Goal: Task Accomplishment & Management: Manage account settings

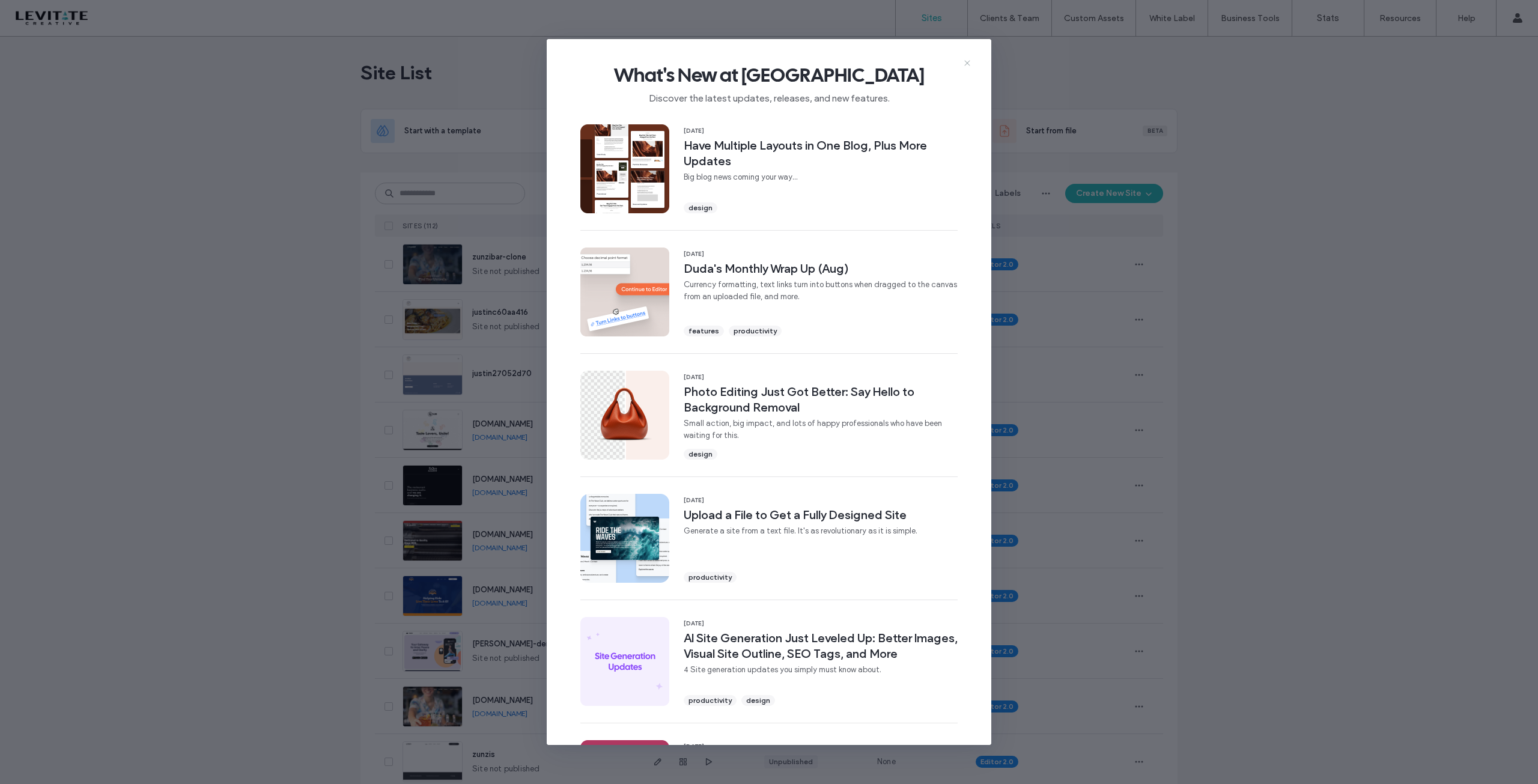
click at [968, 62] on icon at bounding box center [967, 63] width 10 height 10
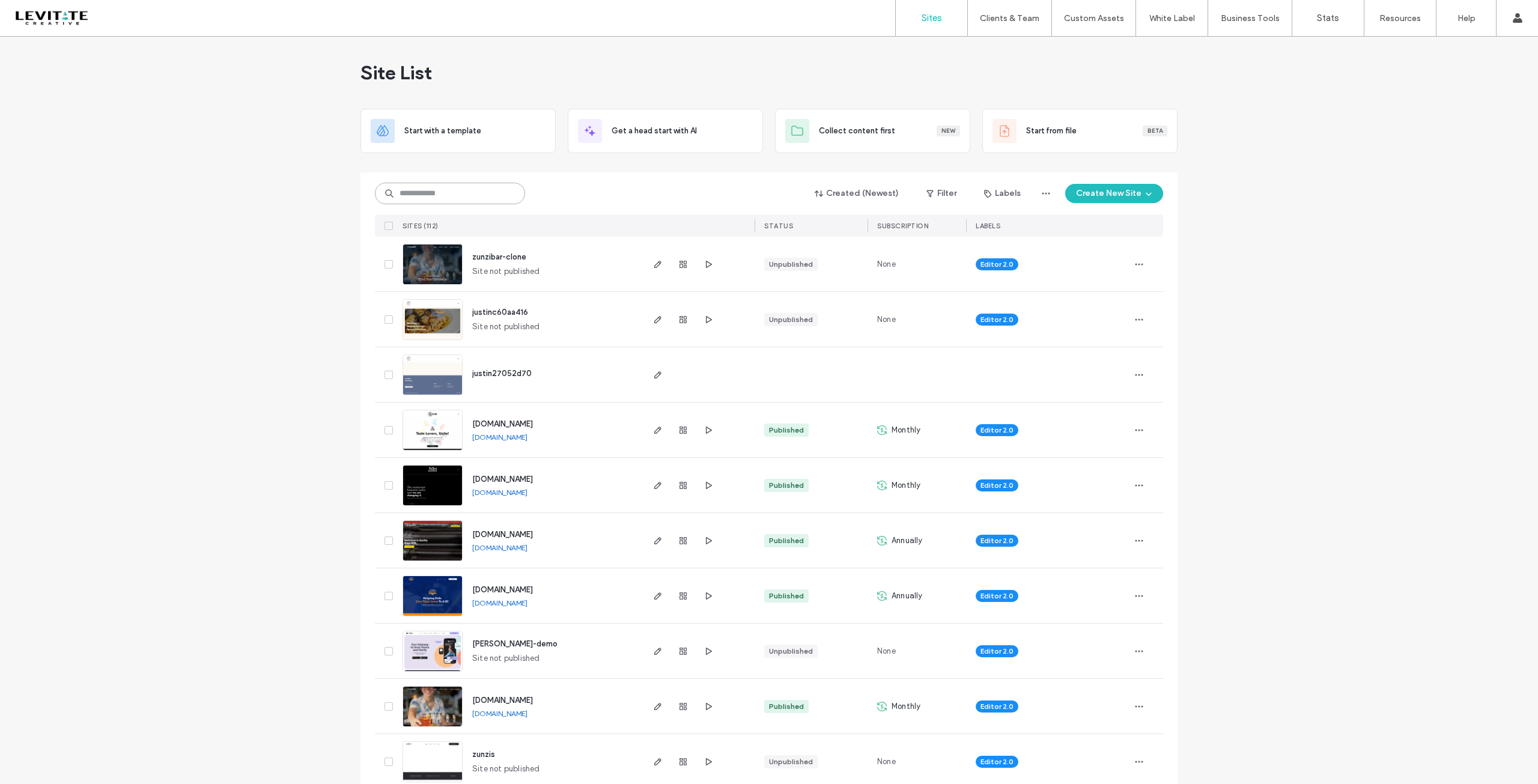
click at [445, 192] on input at bounding box center [449, 193] width 150 height 22
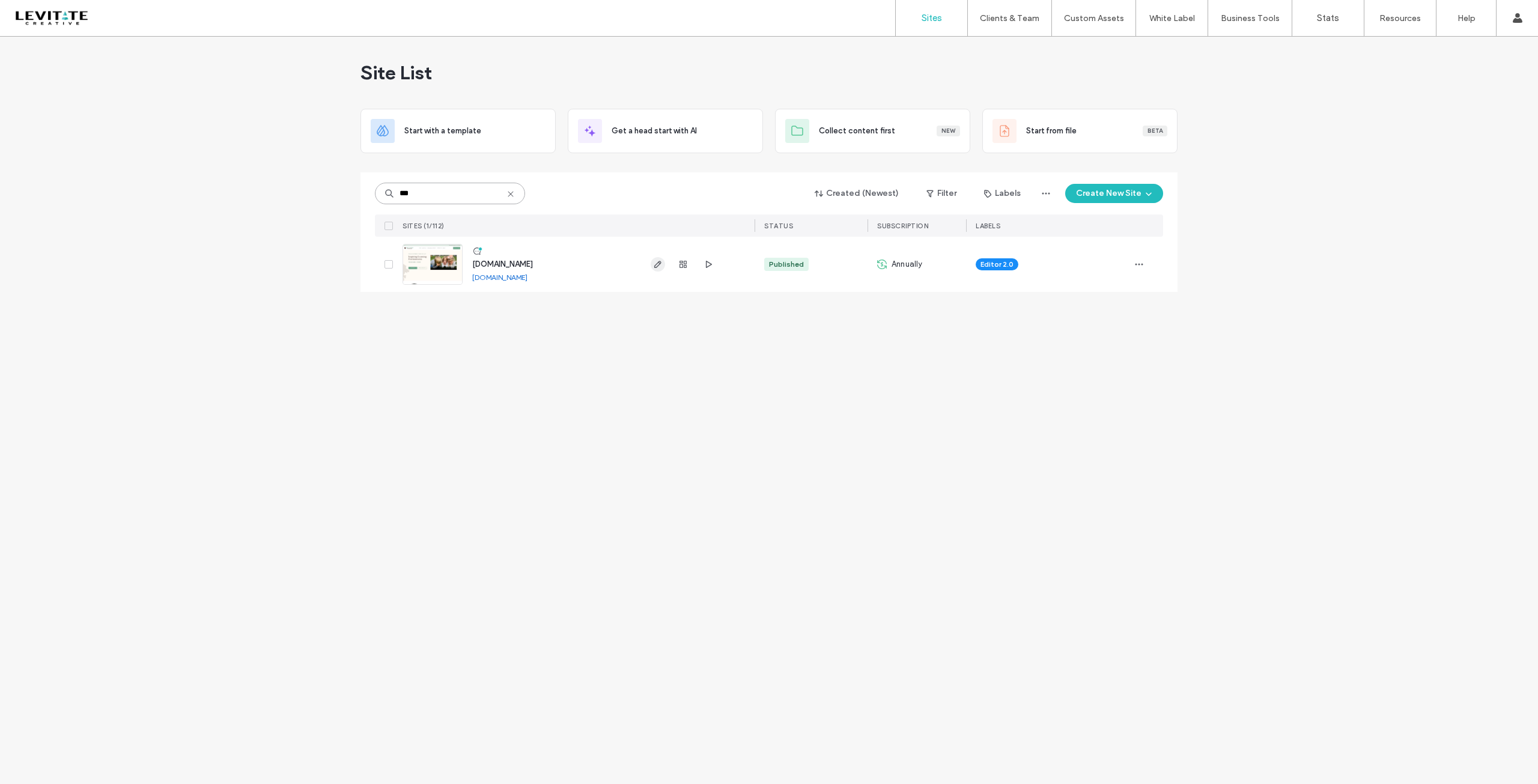
type input "***"
click at [660, 264] on use "button" at bounding box center [658, 264] width 7 height 7
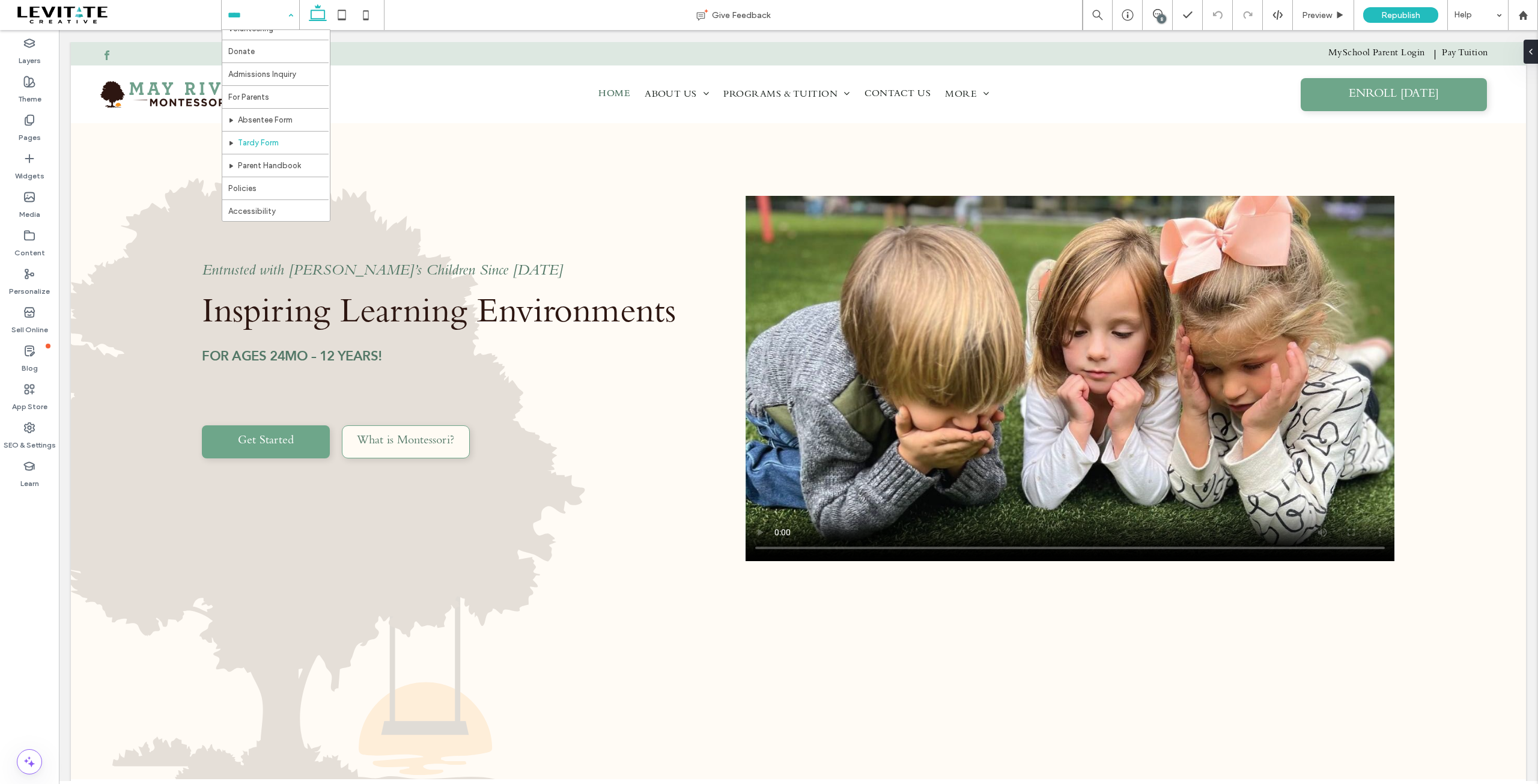
scroll to position [341, 0]
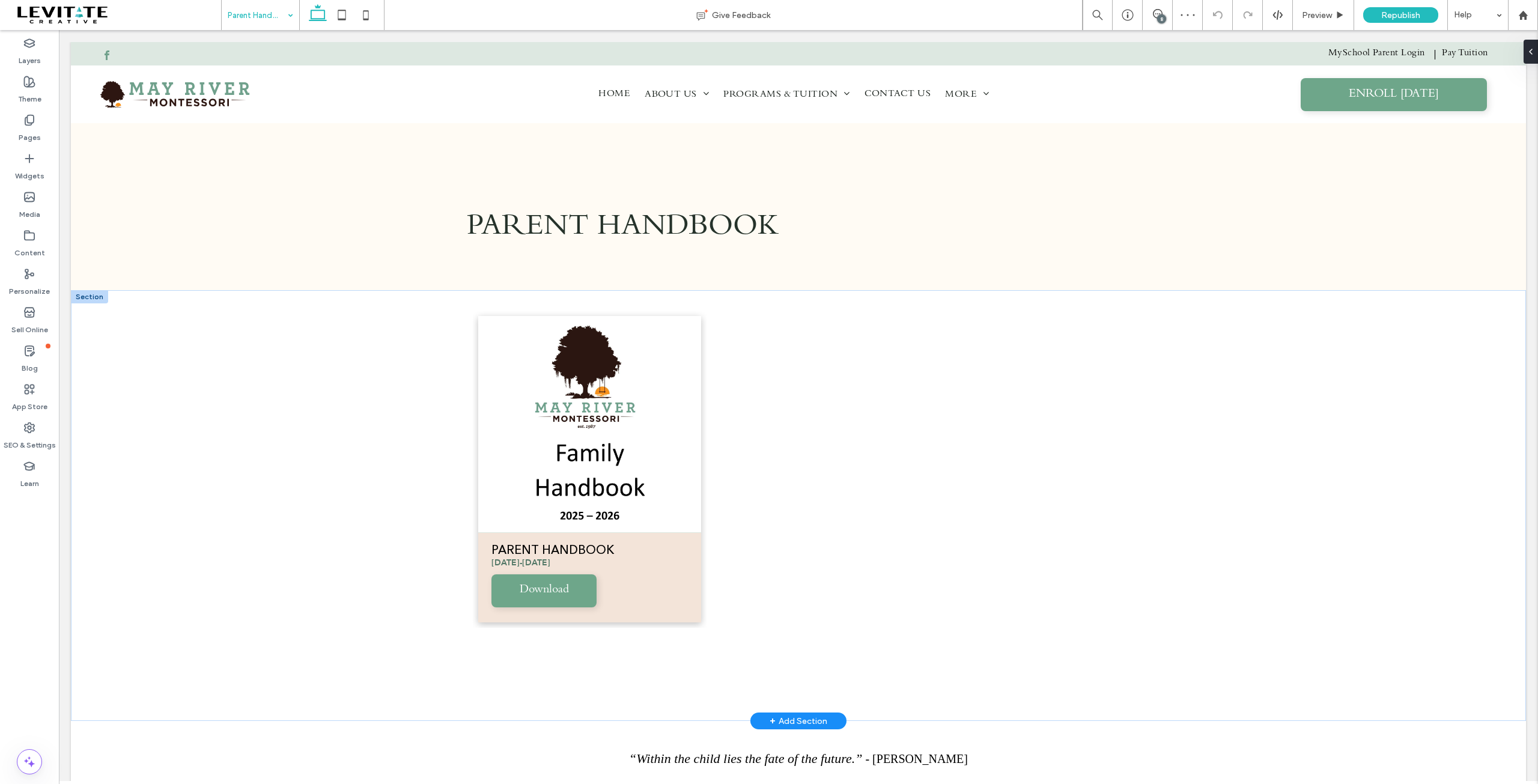
click at [597, 444] on link at bounding box center [589, 424] width 222 height 216
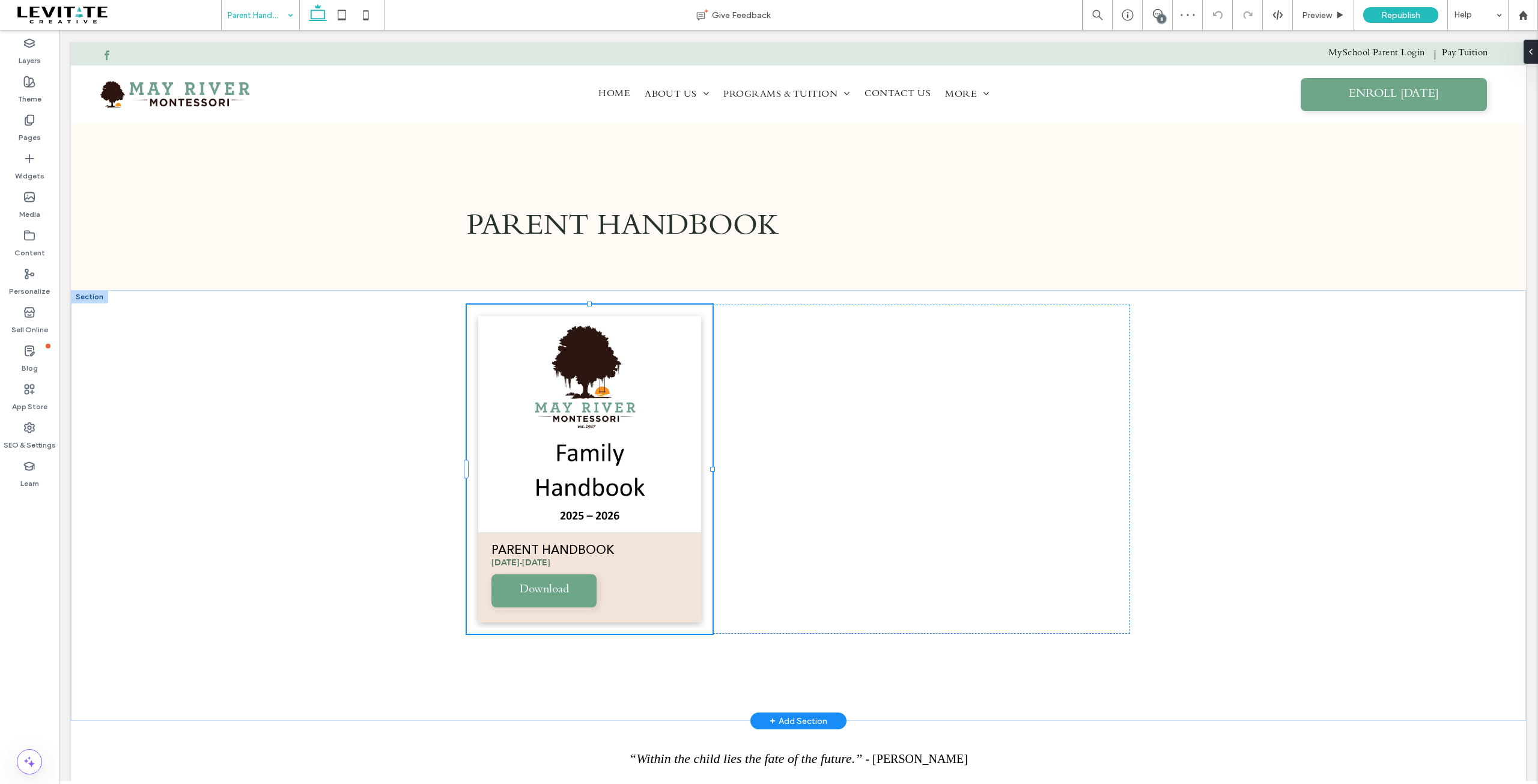
click at [597, 444] on link at bounding box center [589, 424] width 222 height 216
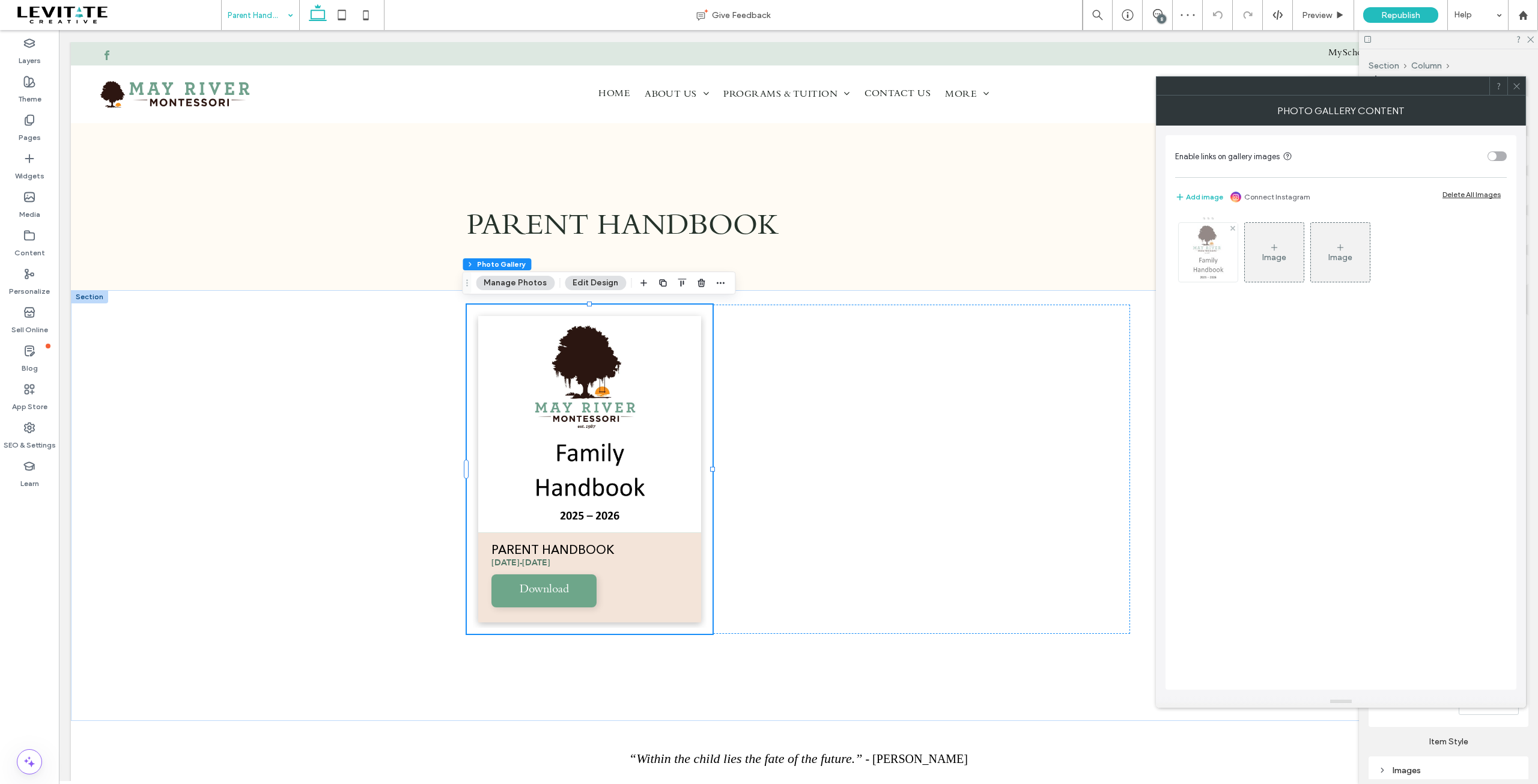
click at [1198, 257] on img at bounding box center [1208, 252] width 54 height 59
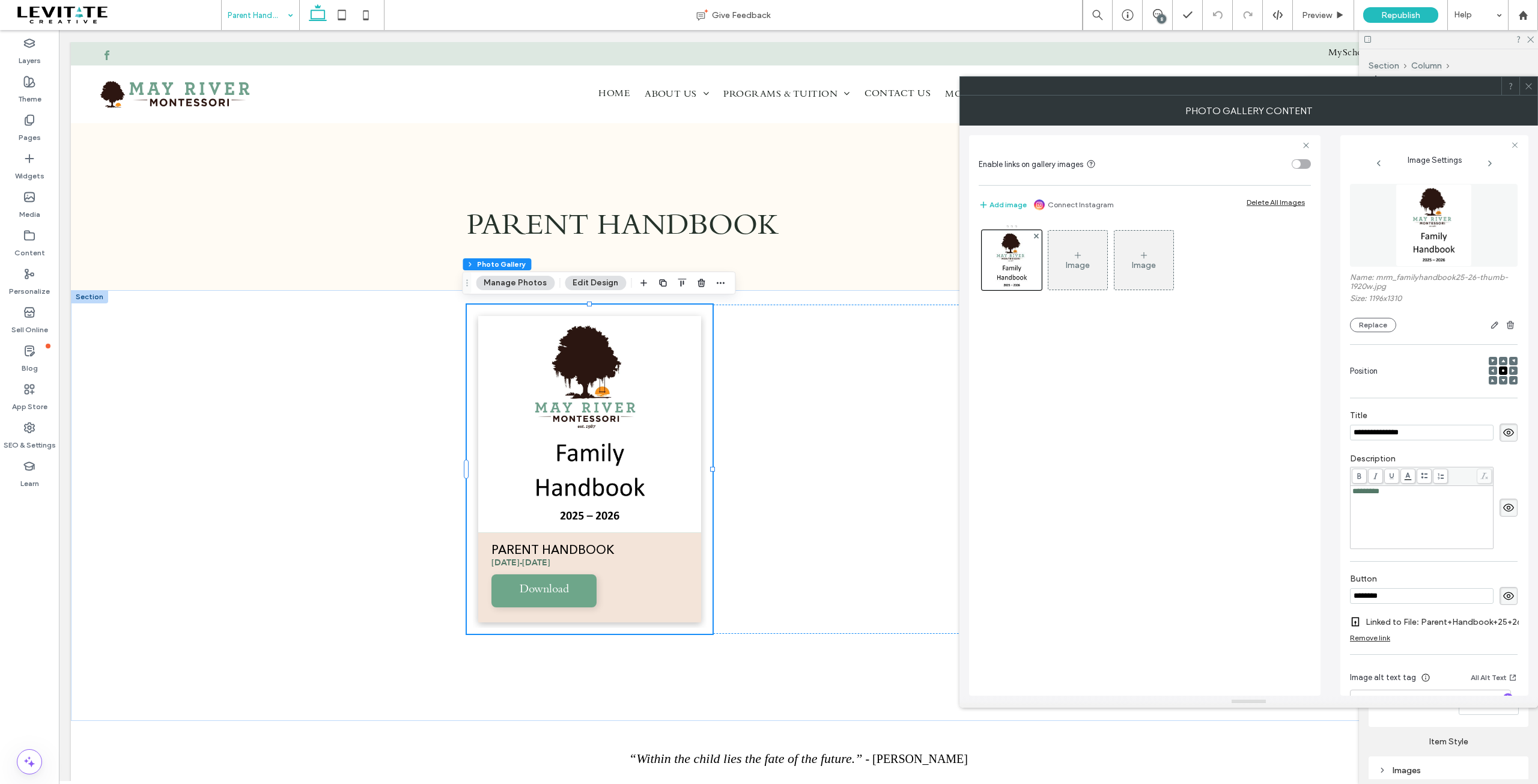
click at [1403, 491] on div "*********" at bounding box center [1421, 491] width 140 height 9
click at [1427, 410] on div "**********" at bounding box center [1434, 426] width 168 height 43
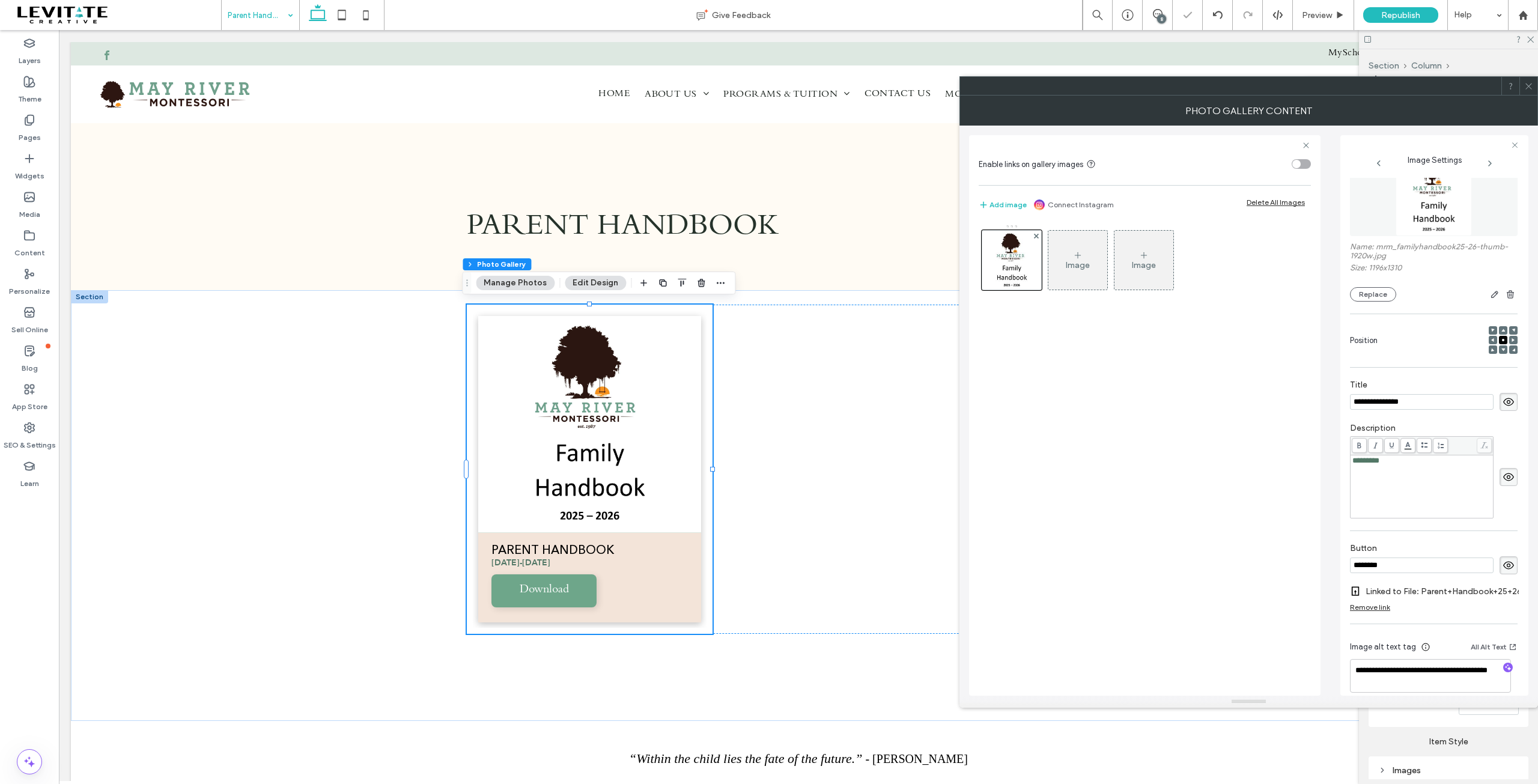
scroll to position [48, 0]
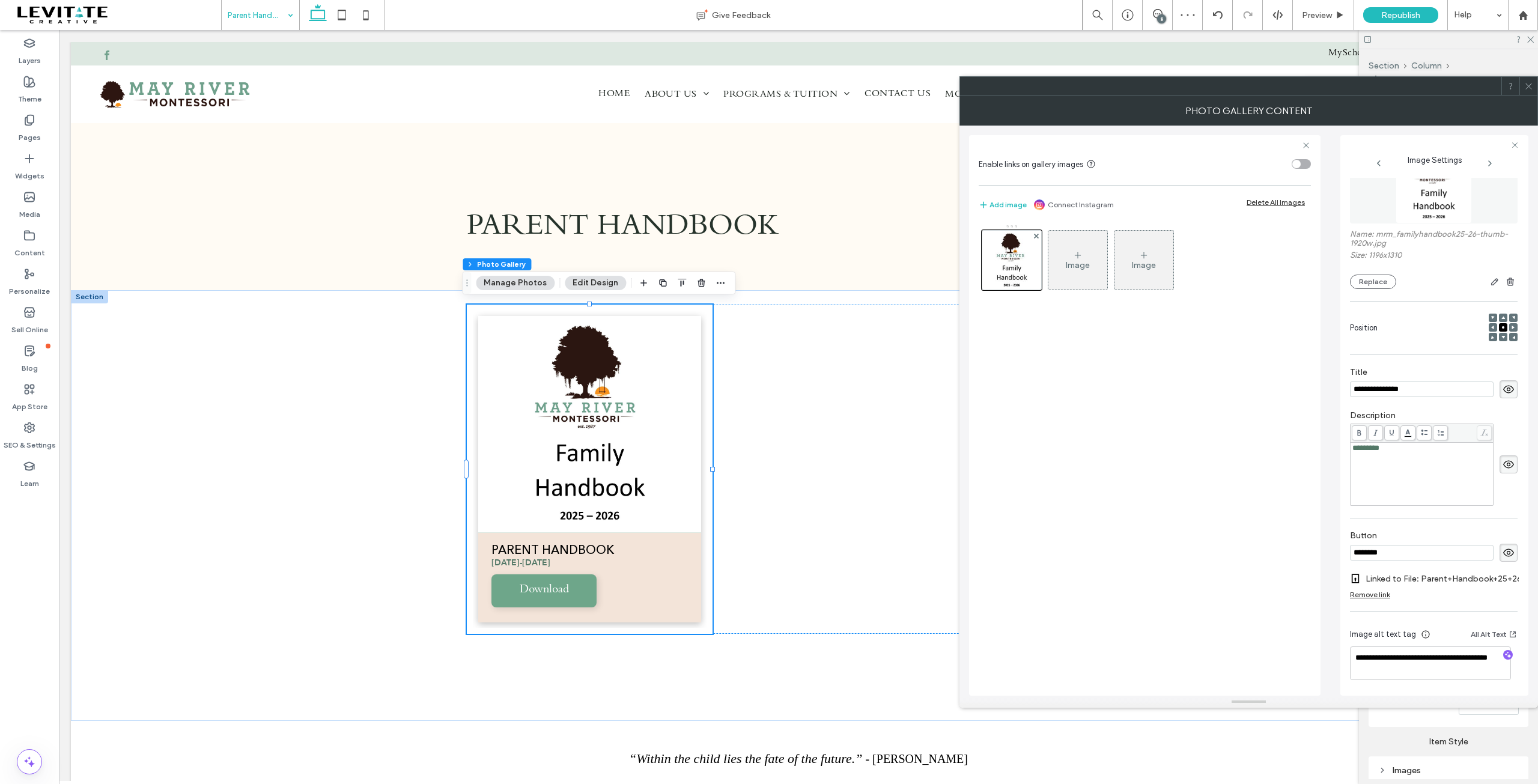
click at [1524, 83] on icon at bounding box center [1529, 86] width 9 height 9
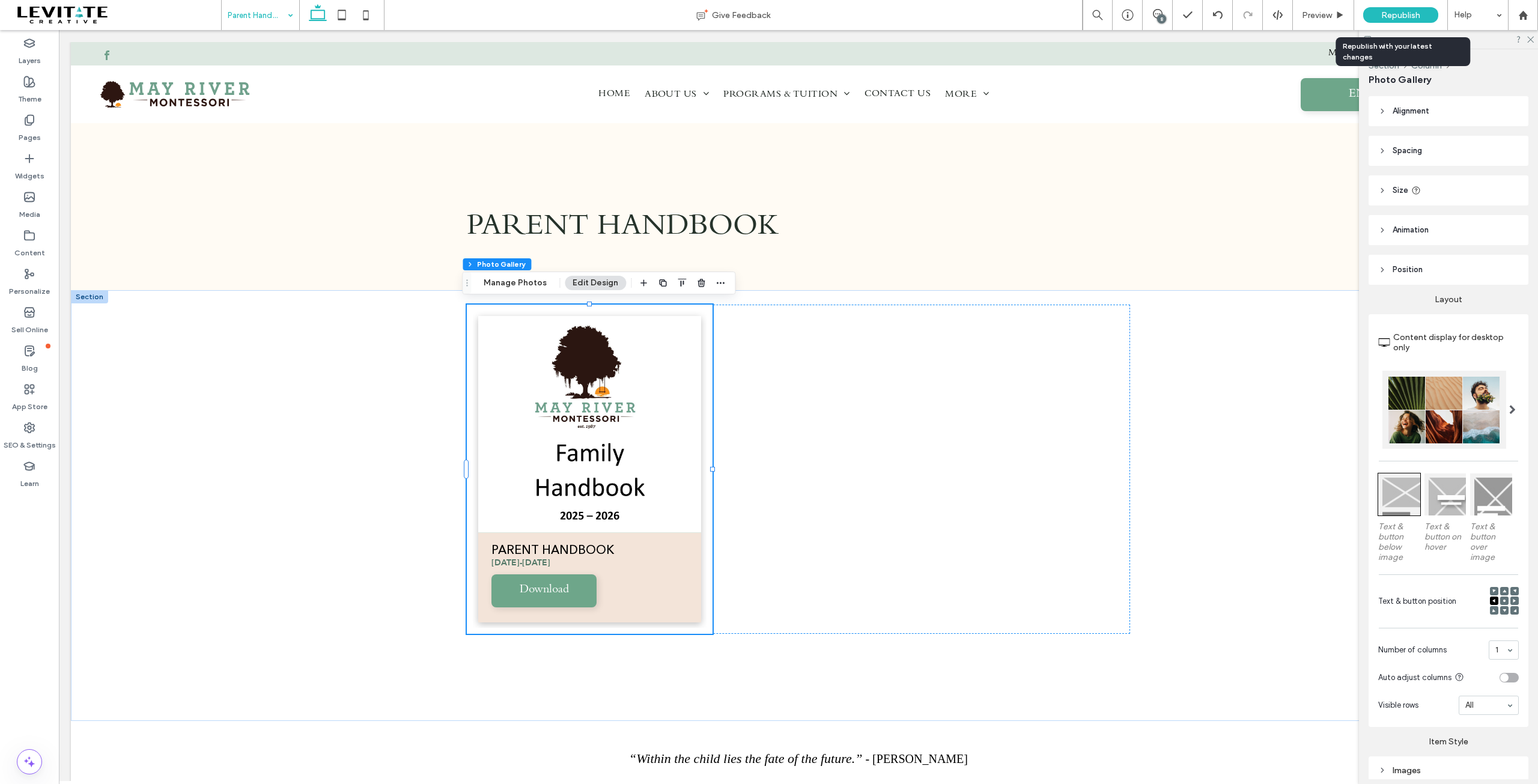
click at [1381, 10] on span "Republish" at bounding box center [1400, 16] width 39 height 10
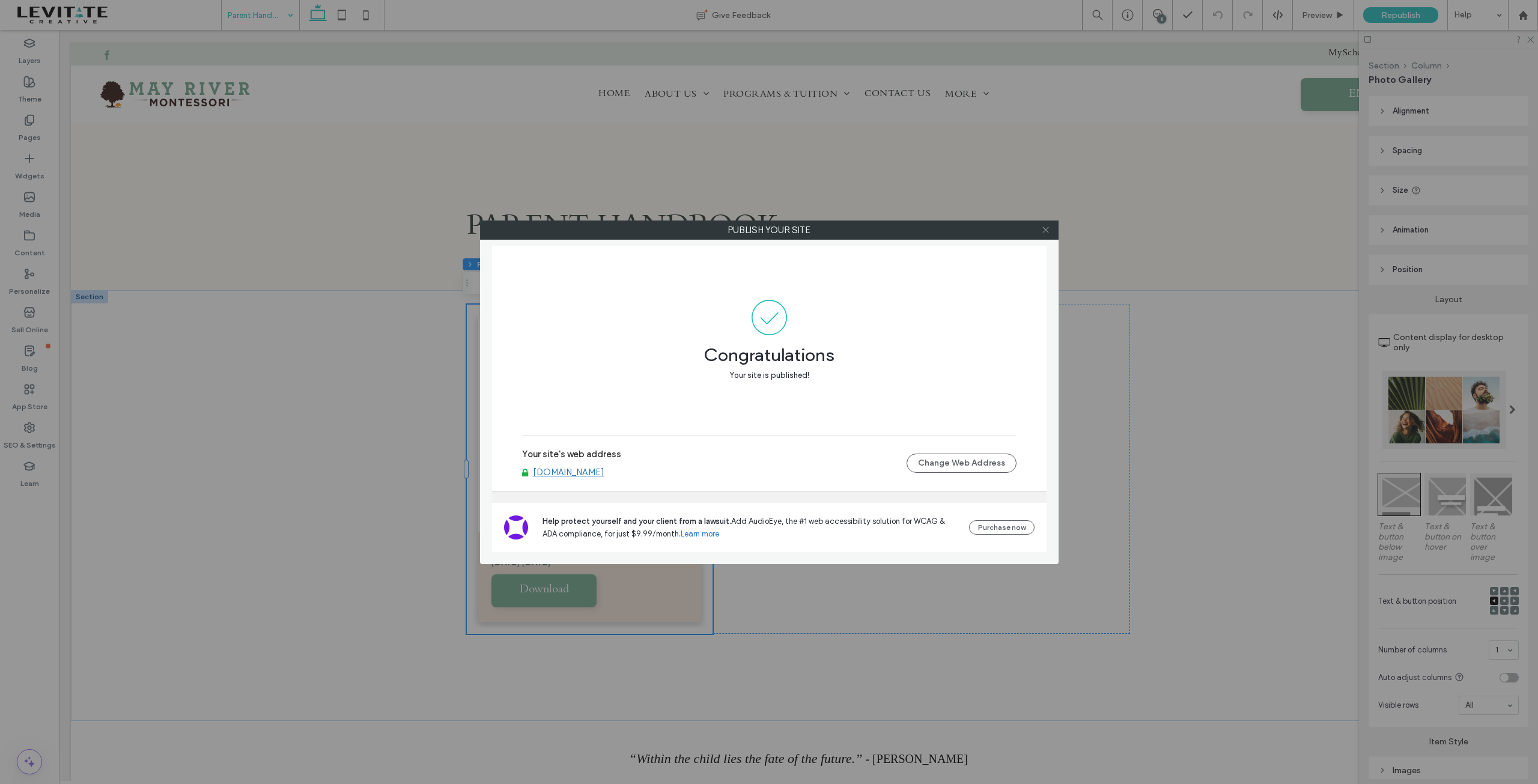
click at [1044, 228] on icon at bounding box center [1045, 230] width 9 height 9
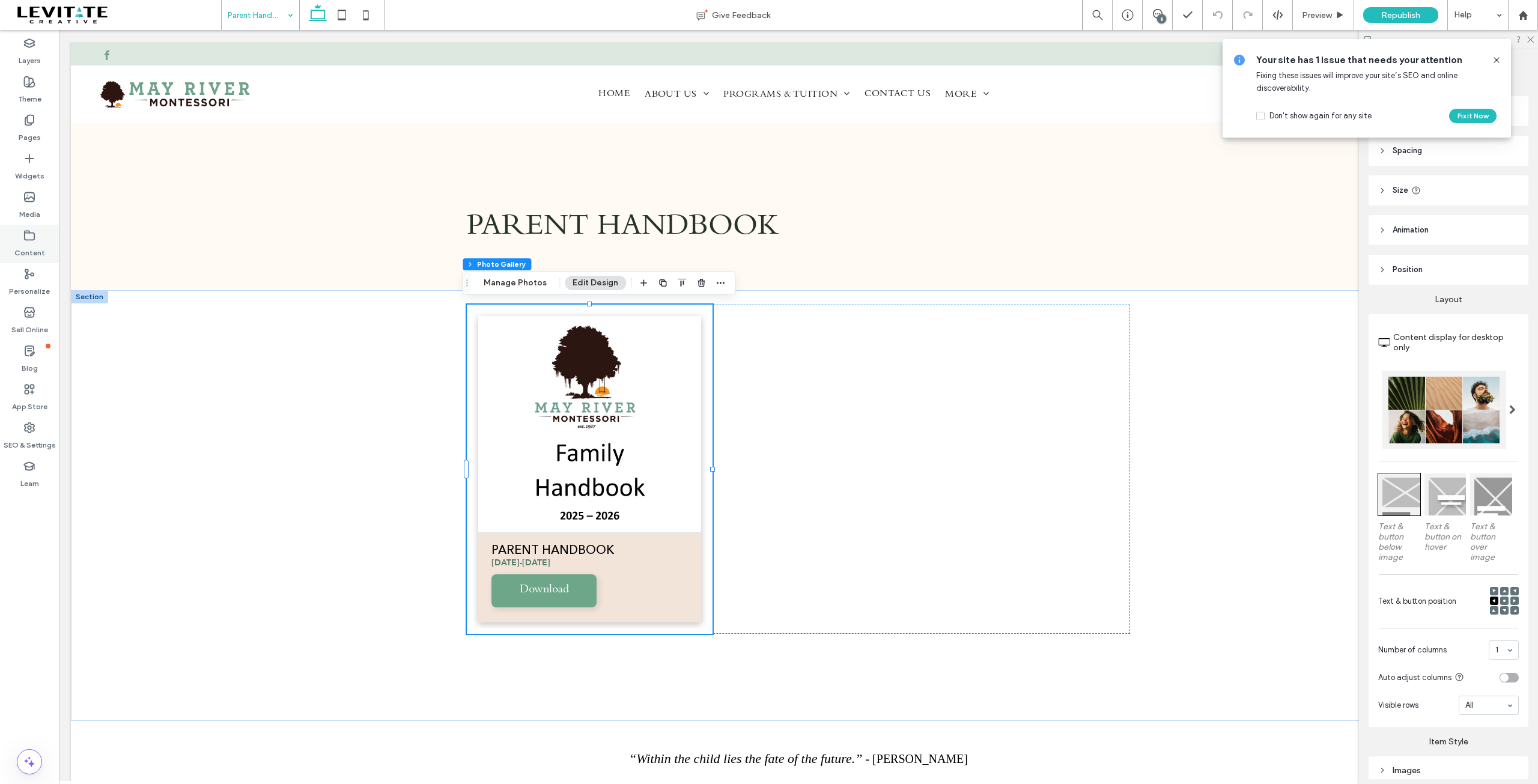
click at [26, 242] on label "Content" at bounding box center [29, 250] width 31 height 17
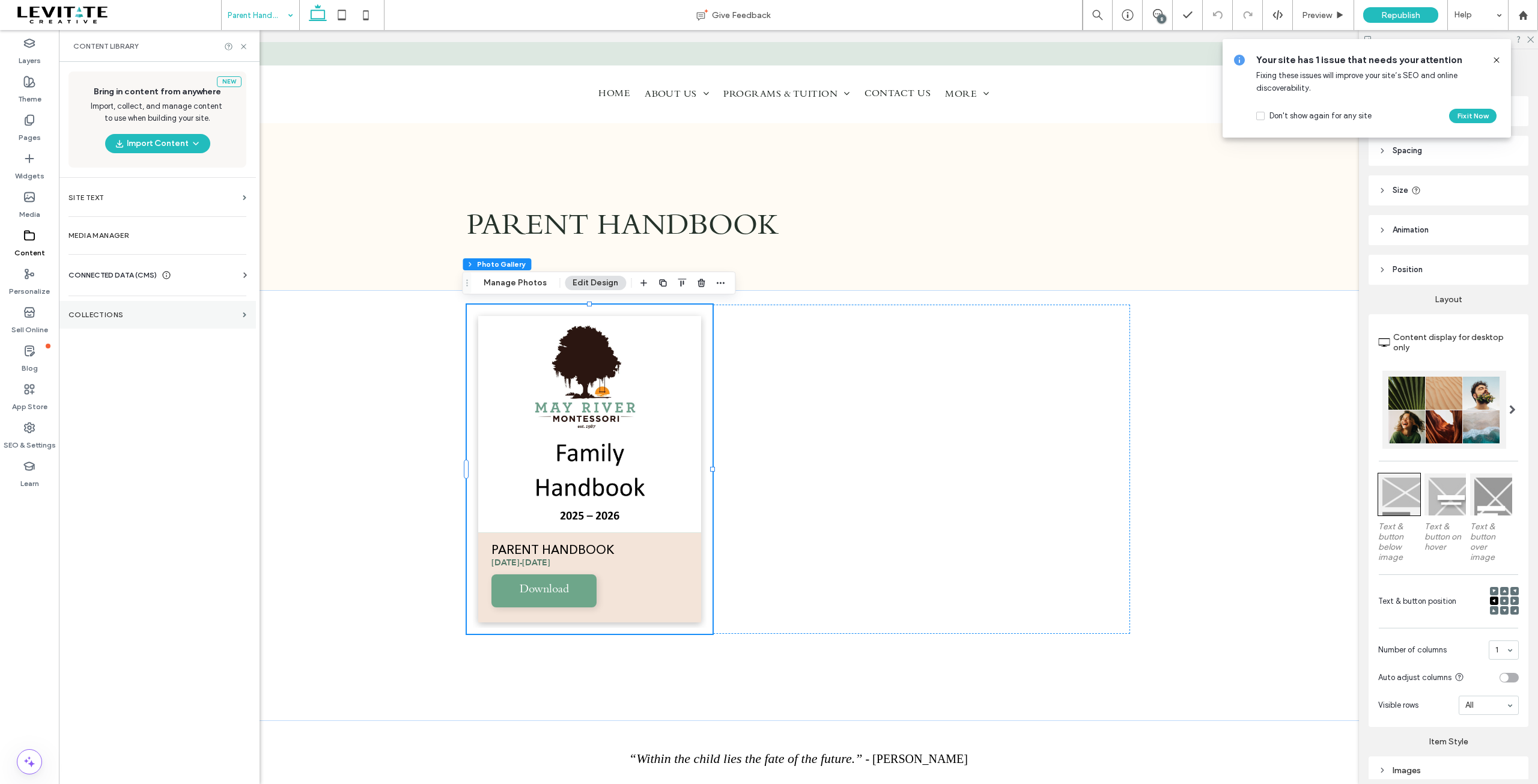
click at [179, 313] on label "Collections" at bounding box center [153, 314] width 170 height 9
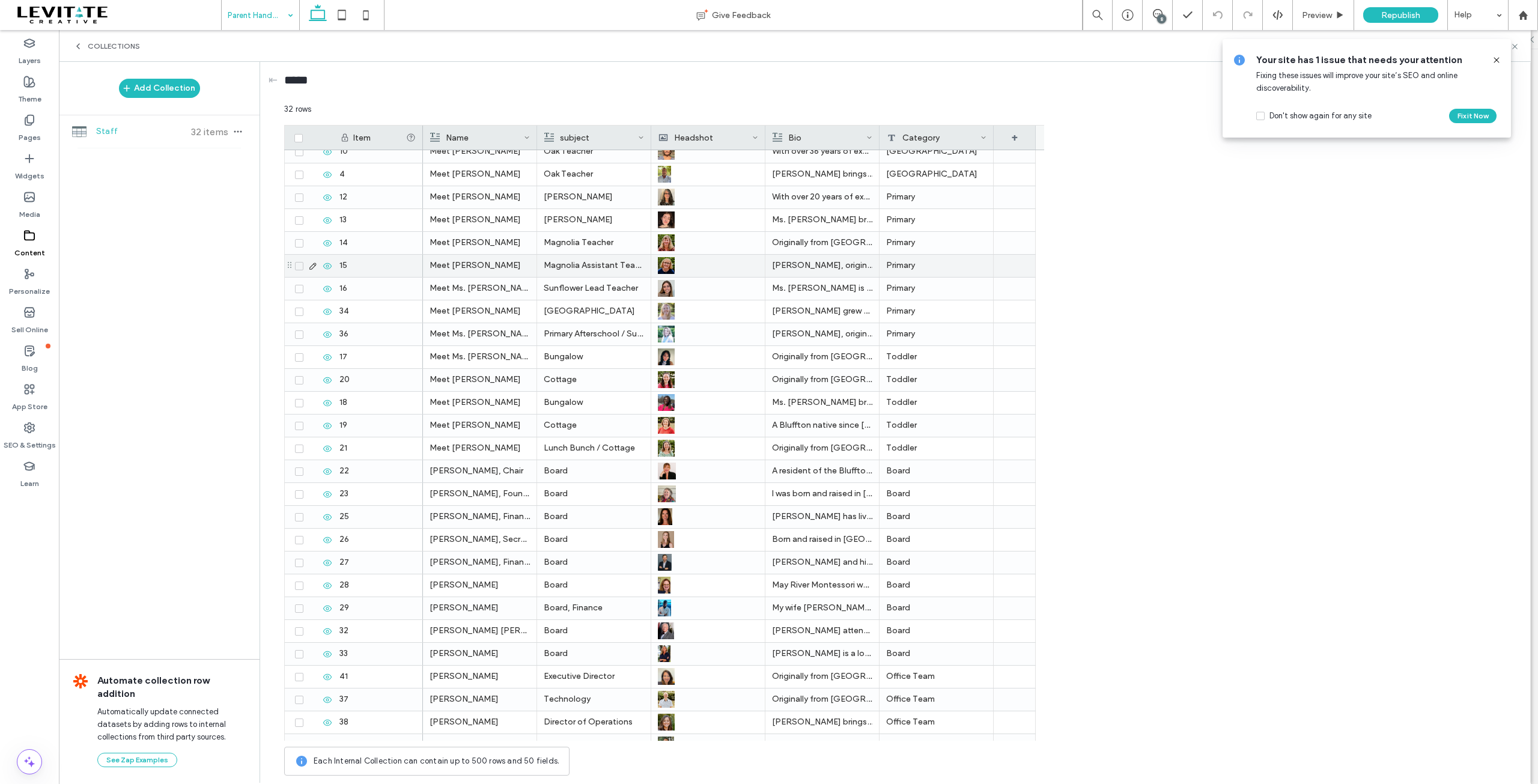
scroll to position [161, 0]
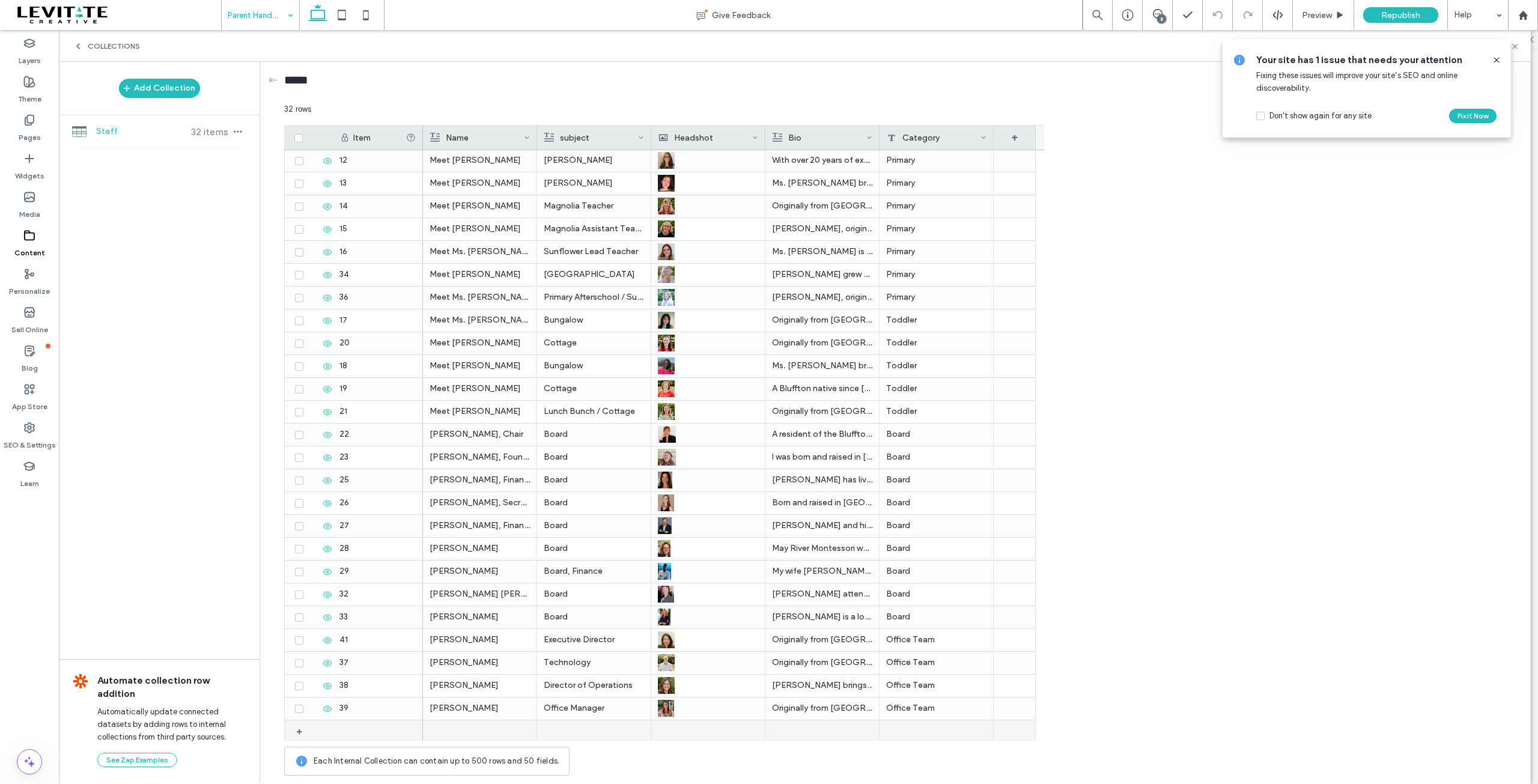
click at [455, 733] on div at bounding box center [479, 731] width 100 height 22
click at [457, 732] on div at bounding box center [480, 731] width 100 height 21
click at [586, 728] on div at bounding box center [593, 731] width 100 height 22
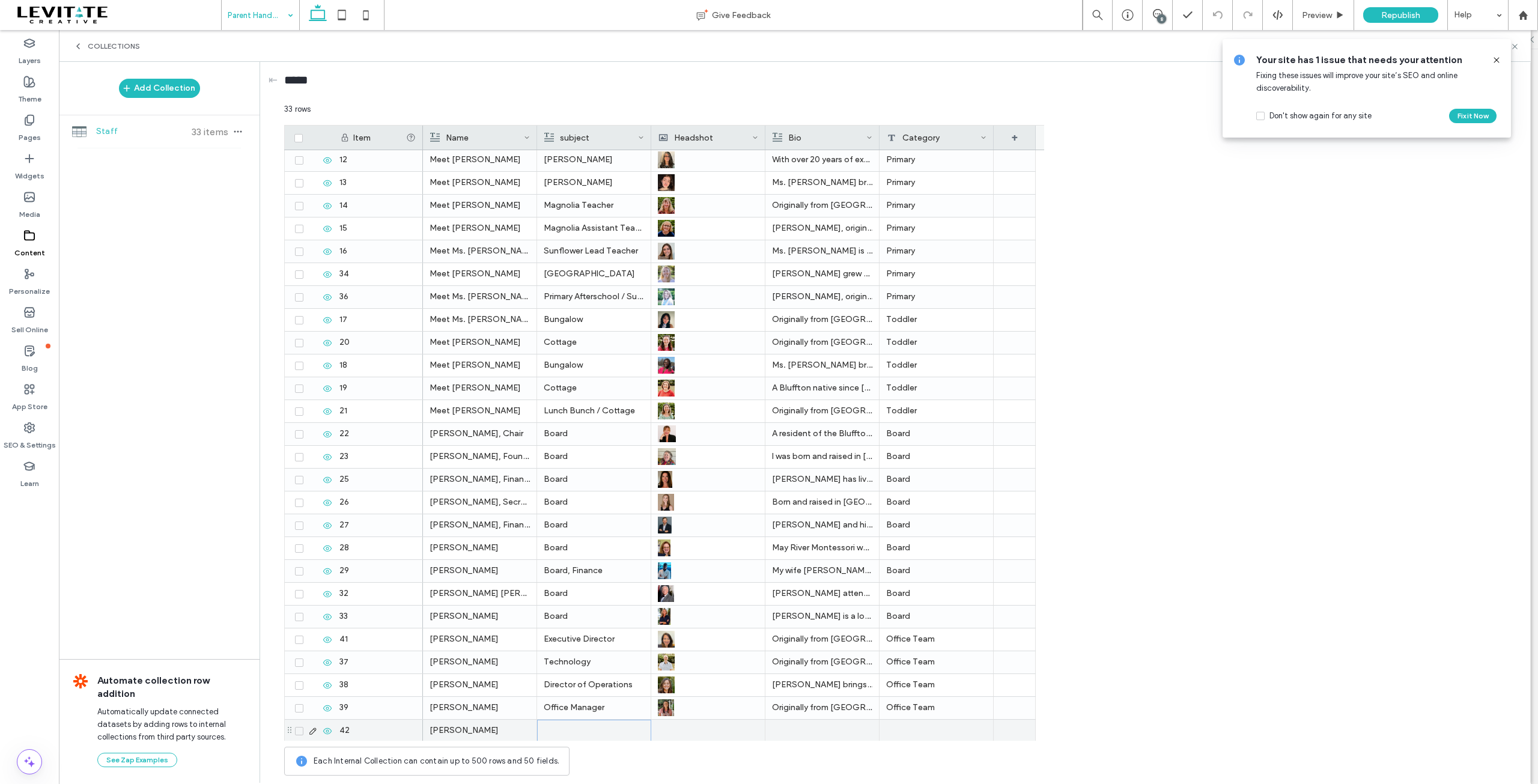
click at [586, 730] on div at bounding box center [594, 731] width 100 height 21
click at [586, 732] on div at bounding box center [594, 731] width 100 height 21
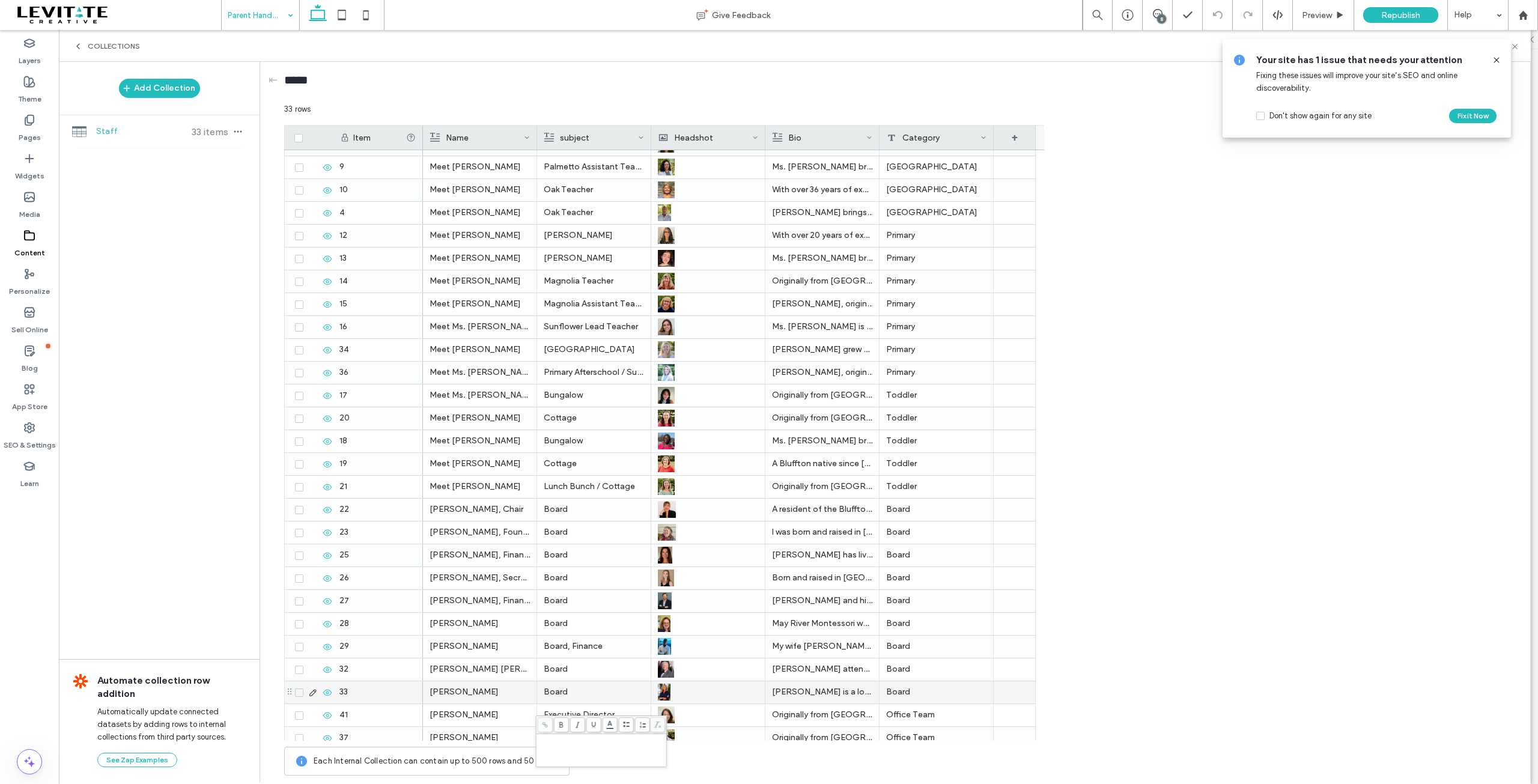
scroll to position [184, 0]
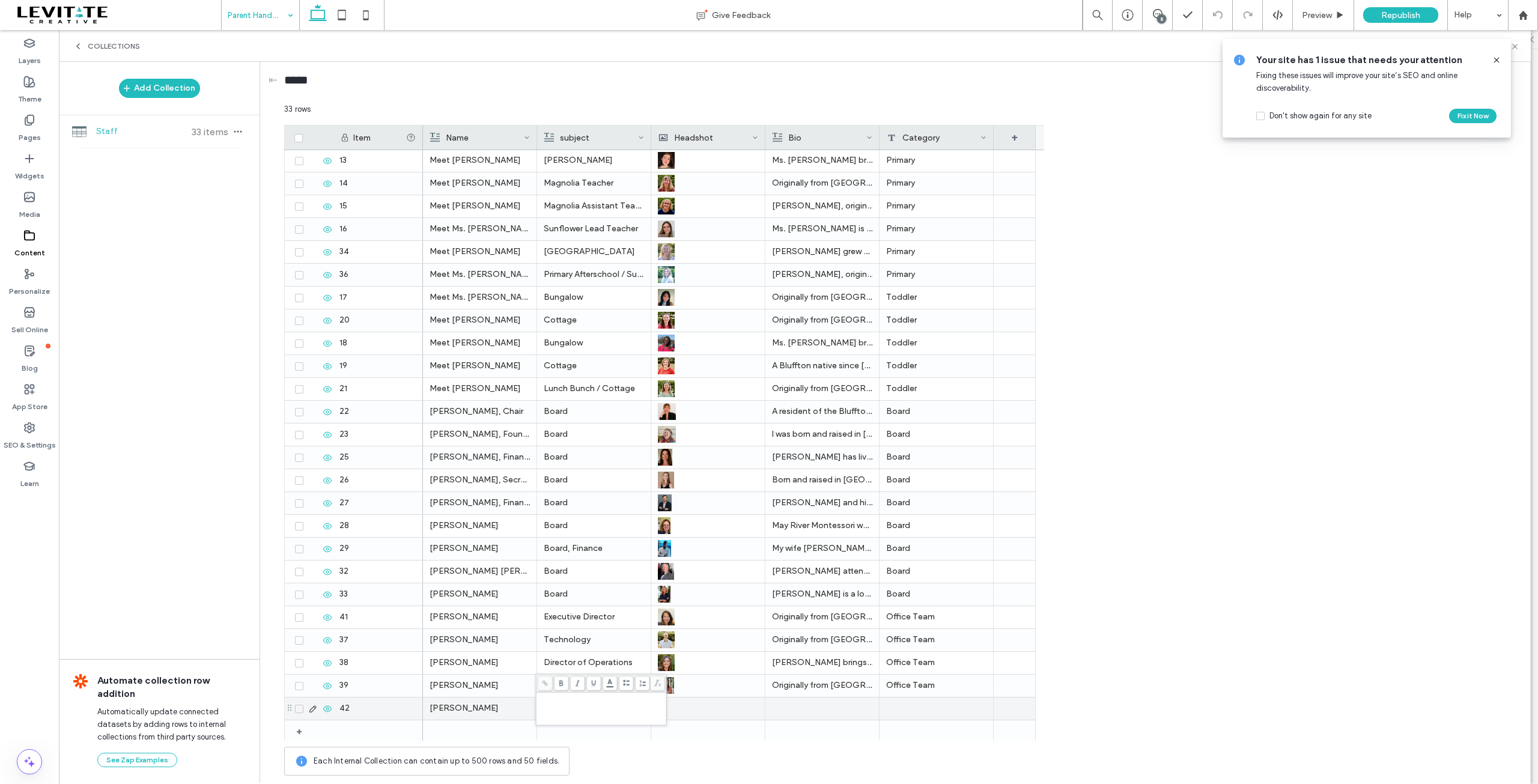
click at [904, 705] on div at bounding box center [937, 709] width 114 height 22
click at [904, 704] on div at bounding box center [937, 709] width 114 height 22
click at [1130, 688] on div "Item Name subject Headshot Bio Category + + 42 1 3 7 8 9 4" at bounding box center [897, 433] width 1227 height 616
click at [909, 709] on div at bounding box center [937, 709] width 114 height 22
click at [913, 688] on textarea "plain-text-cell" at bounding box center [945, 692] width 132 height 36
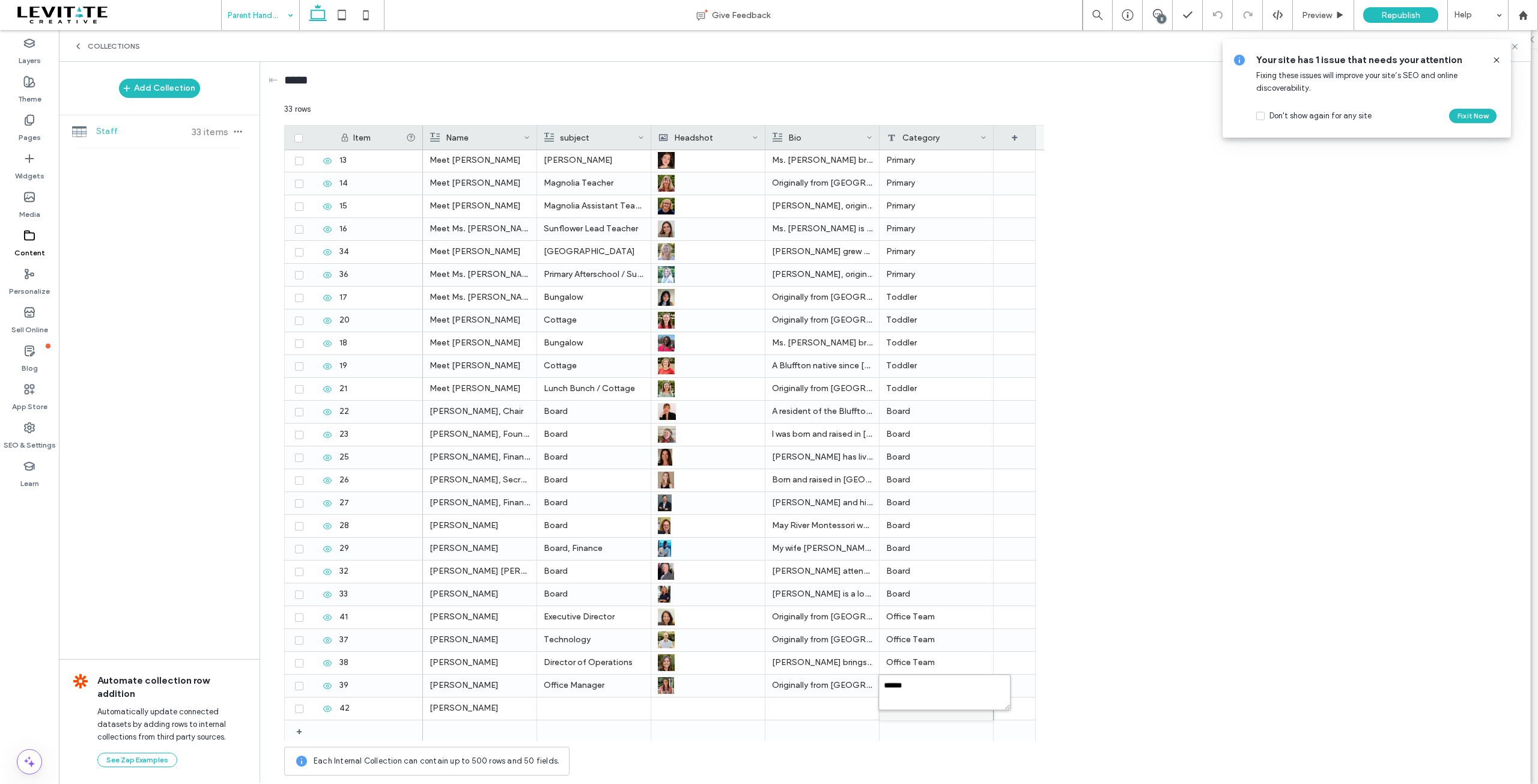
type textarea "*******"
click at [798, 708] on div at bounding box center [821, 709] width 100 height 22
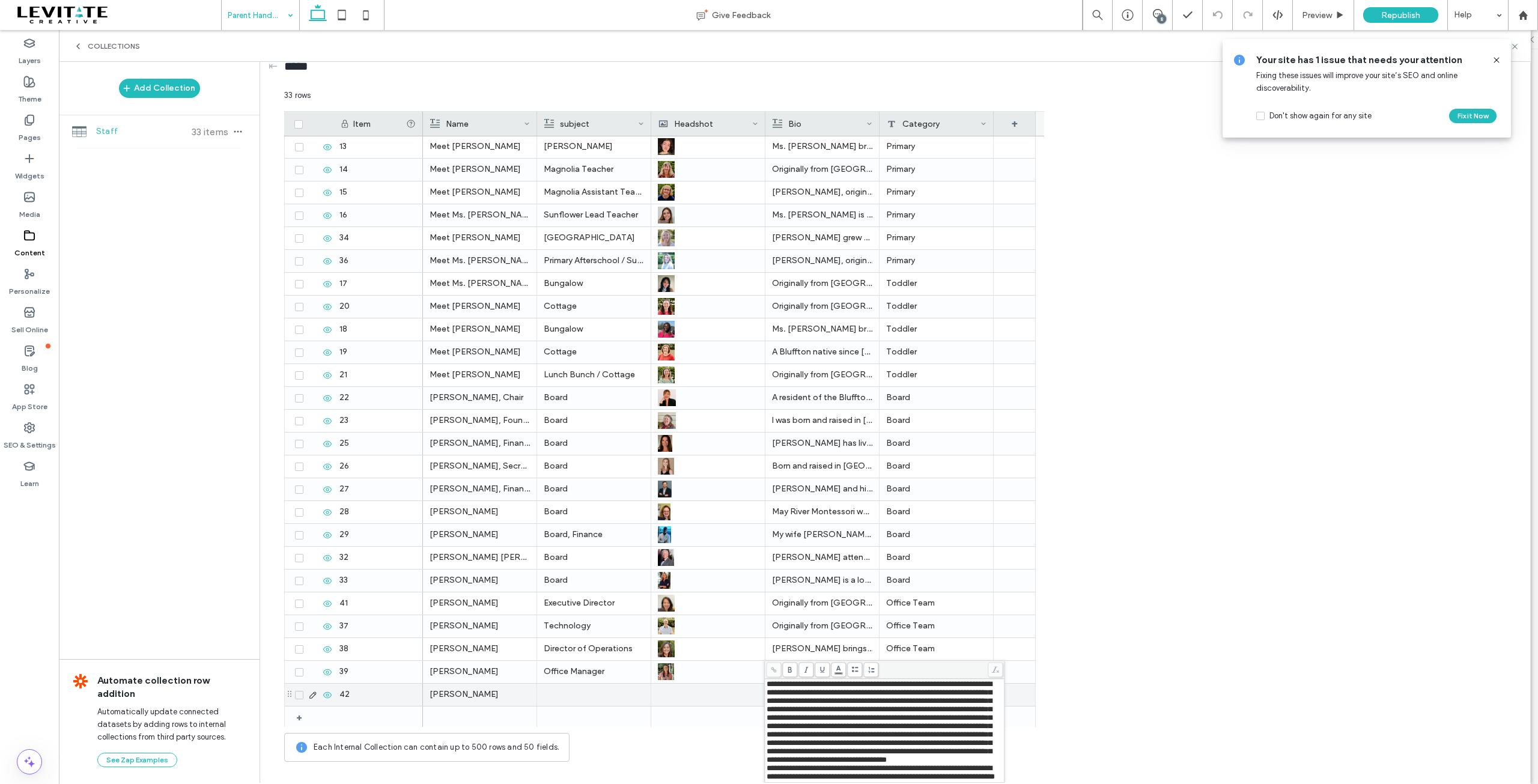
scroll to position [56, 0]
click at [700, 671] on div "Sarah Kernan Toddler Meet “Farmer B” (Brent Wearren) Gardening Teacher Original…" at bounding box center [729, 341] width 612 height 776
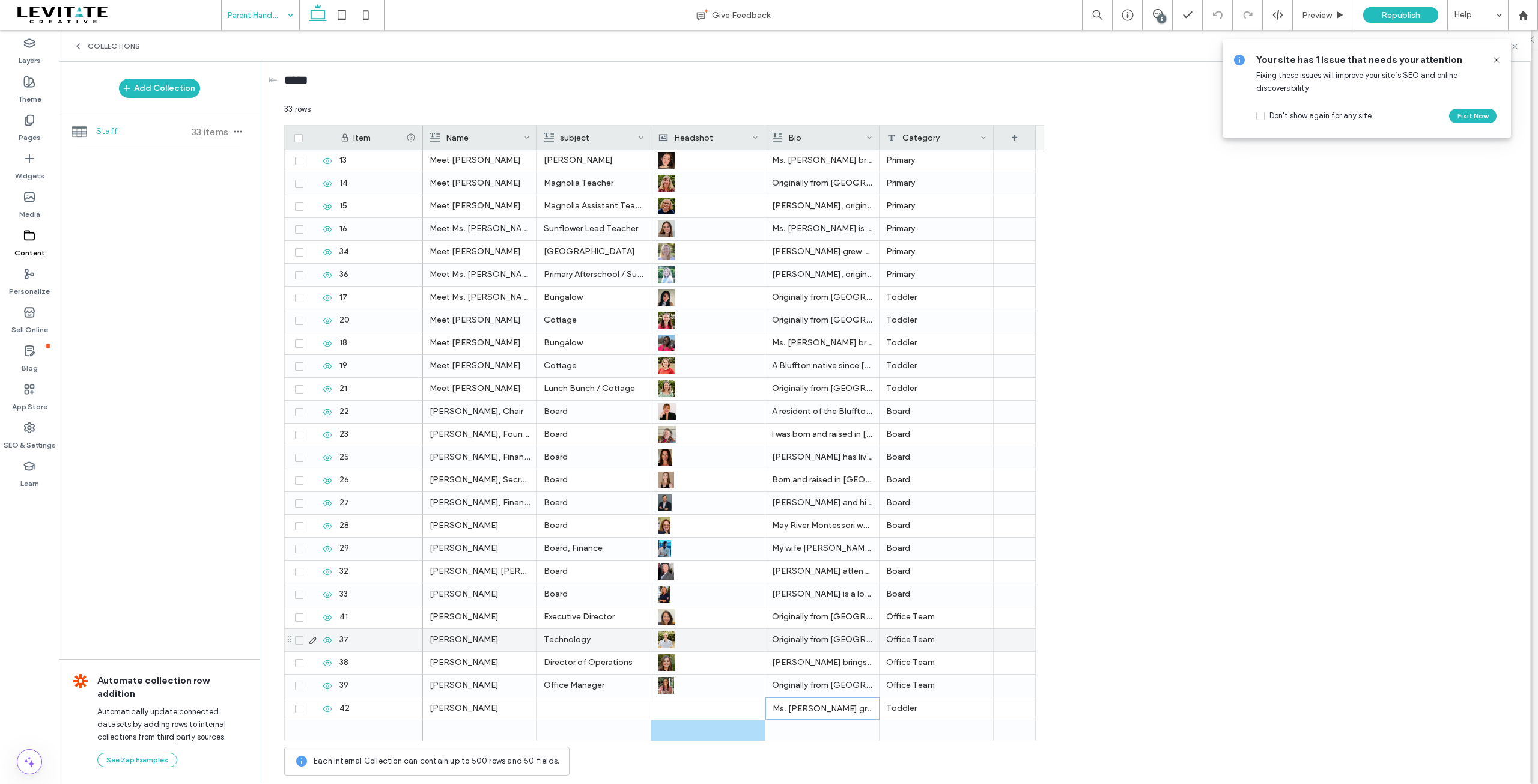
scroll to position [0, 0]
click at [686, 707] on div at bounding box center [707, 709] width 100 height 22
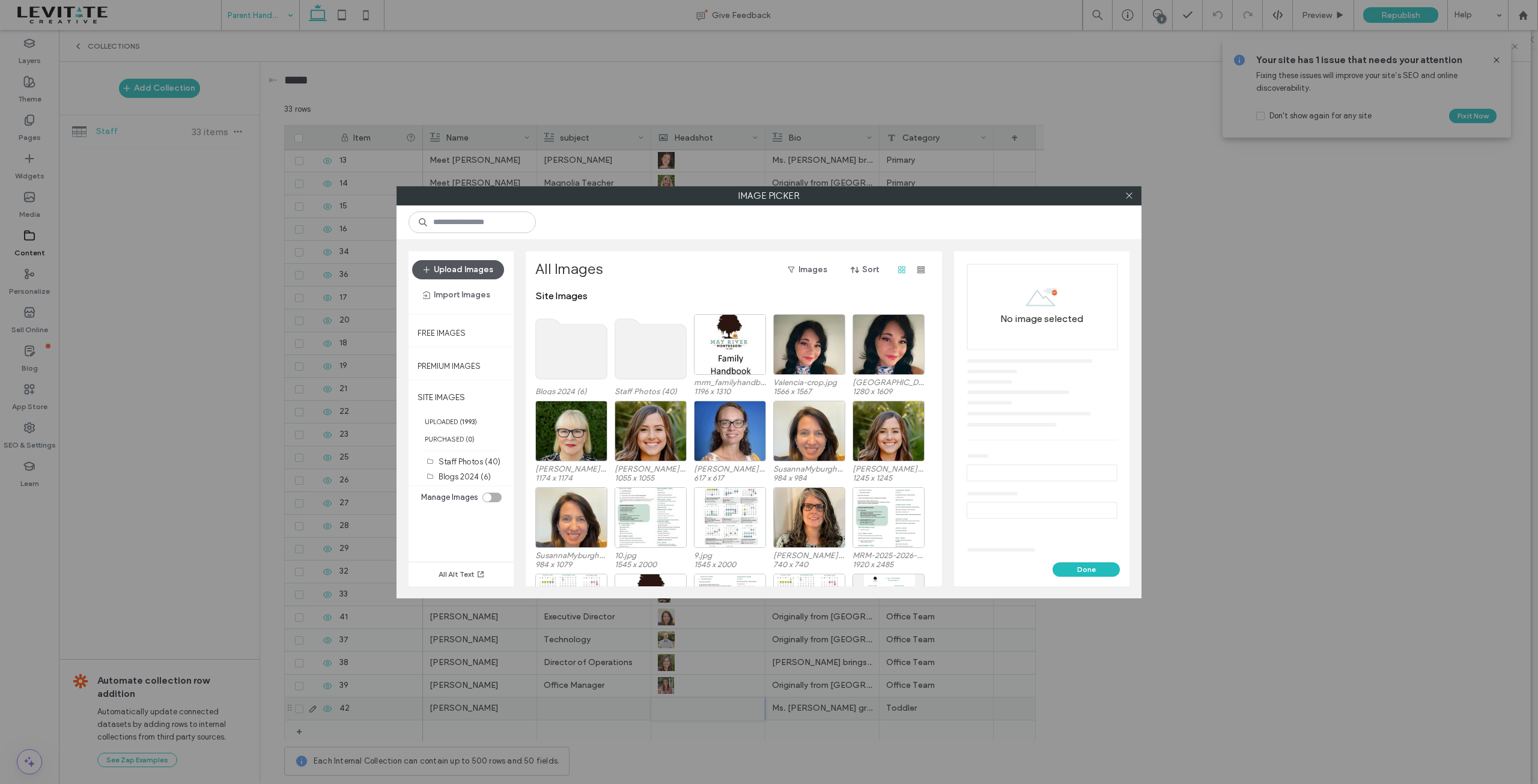
click at [470, 274] on button "Upload Images" at bounding box center [458, 269] width 92 height 19
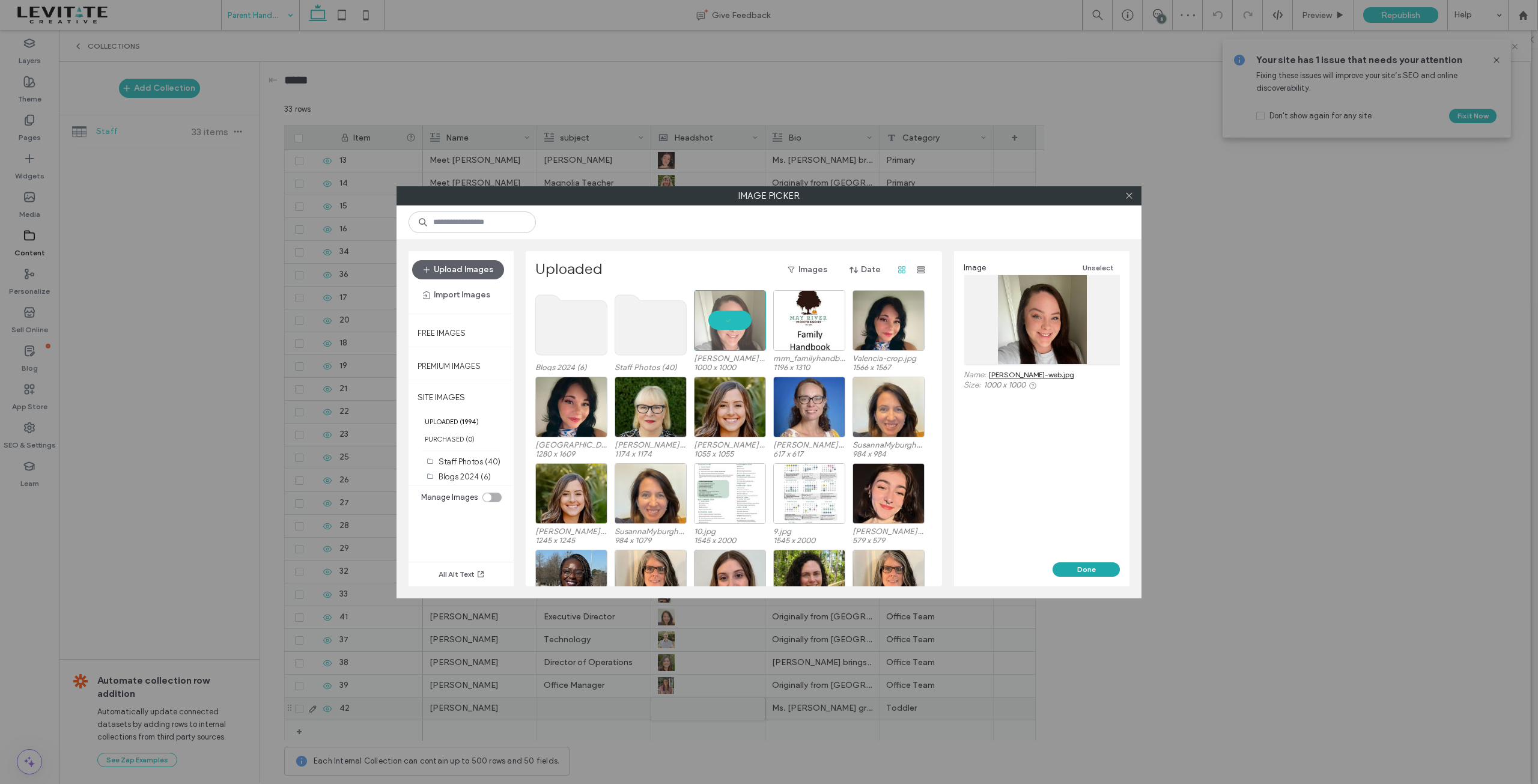
click at [1091, 567] on button "Done" at bounding box center [1086, 569] width 67 height 14
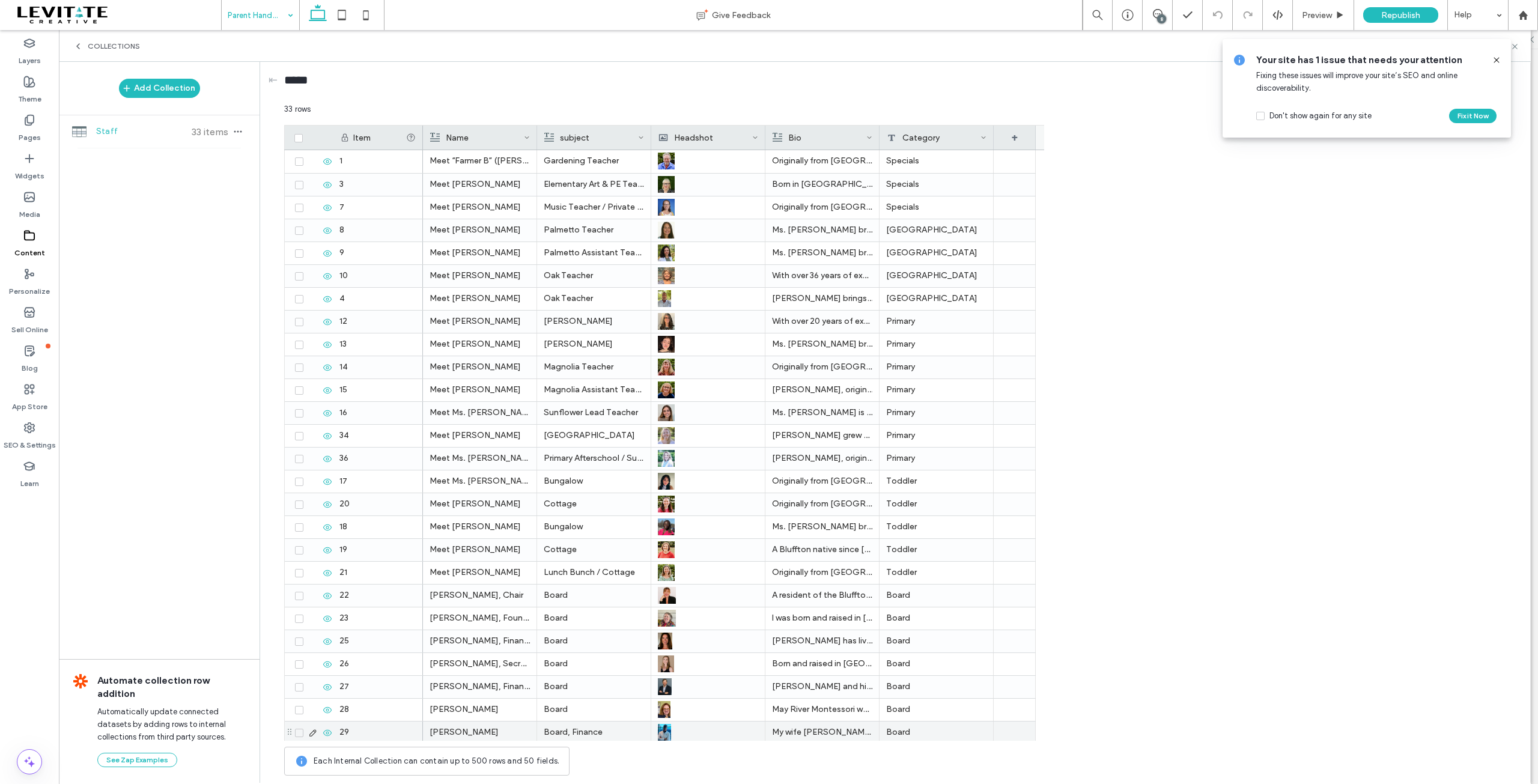
click at [450, 732] on p "Alex Hartzler" at bounding box center [479, 732] width 100 height 22
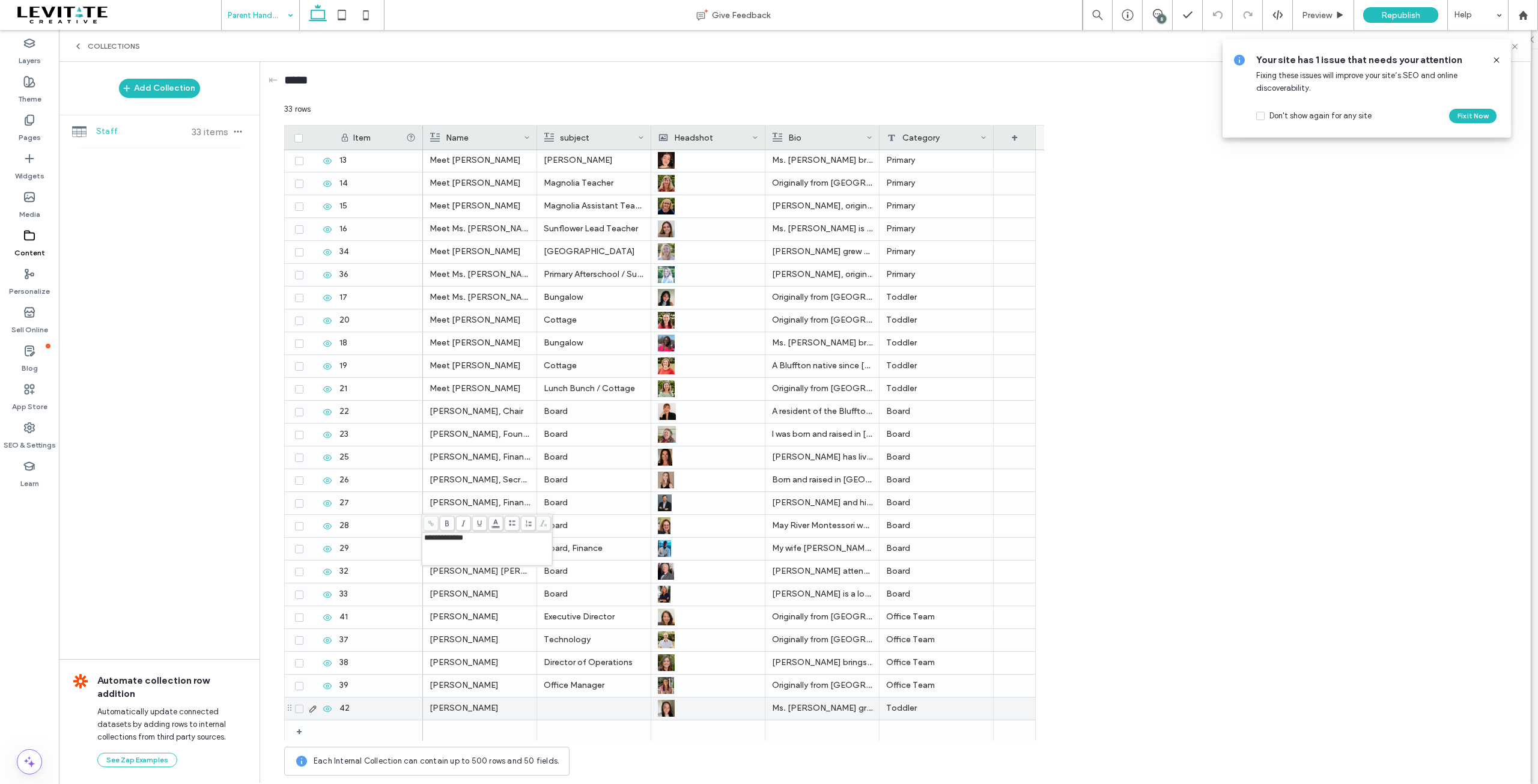
click at [440, 706] on p "Sarah Kernan" at bounding box center [479, 708] width 100 height 22
click at [603, 705] on div at bounding box center [594, 709] width 100 height 21
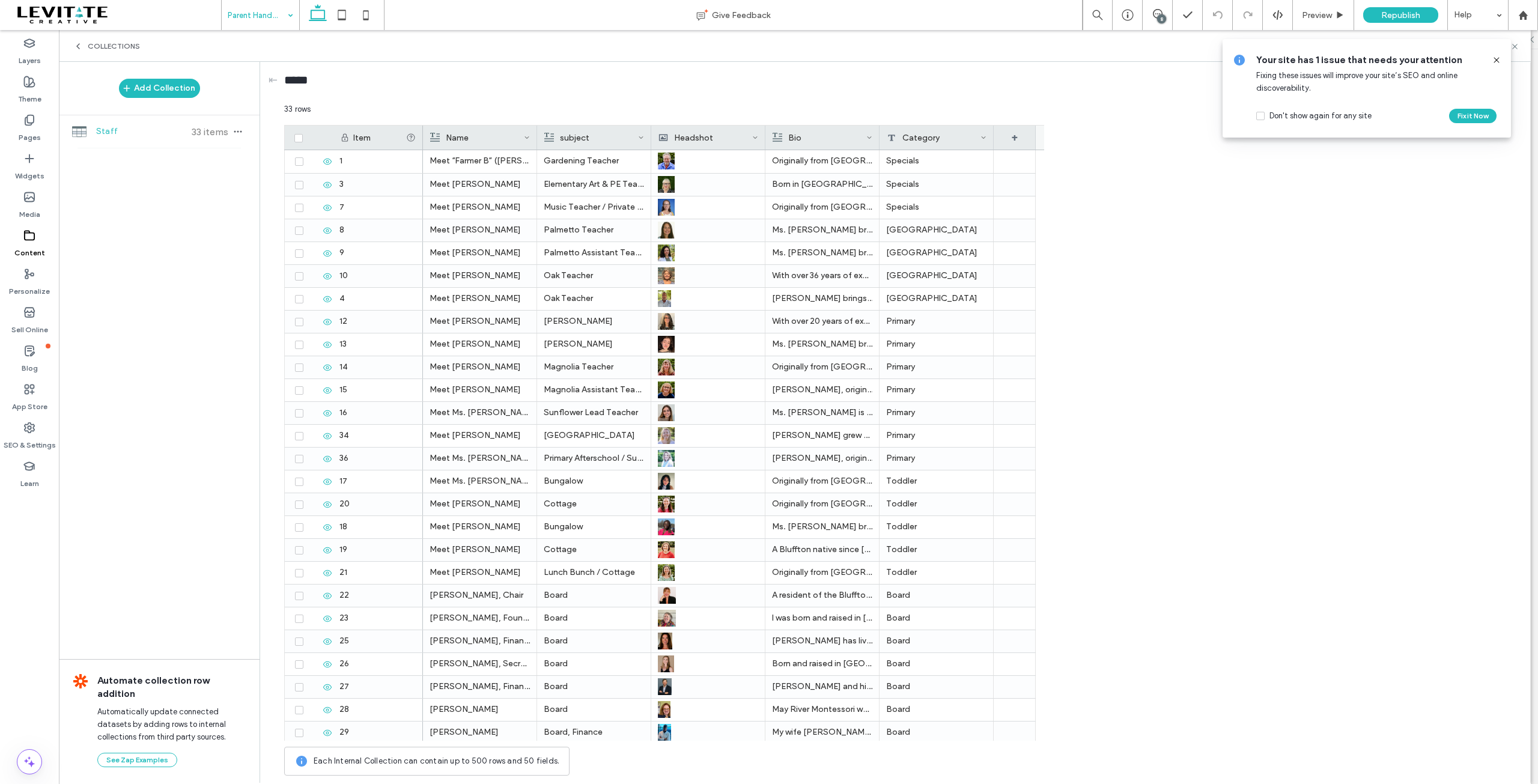
click at [1498, 60] on icon at bounding box center [1496, 60] width 10 height 10
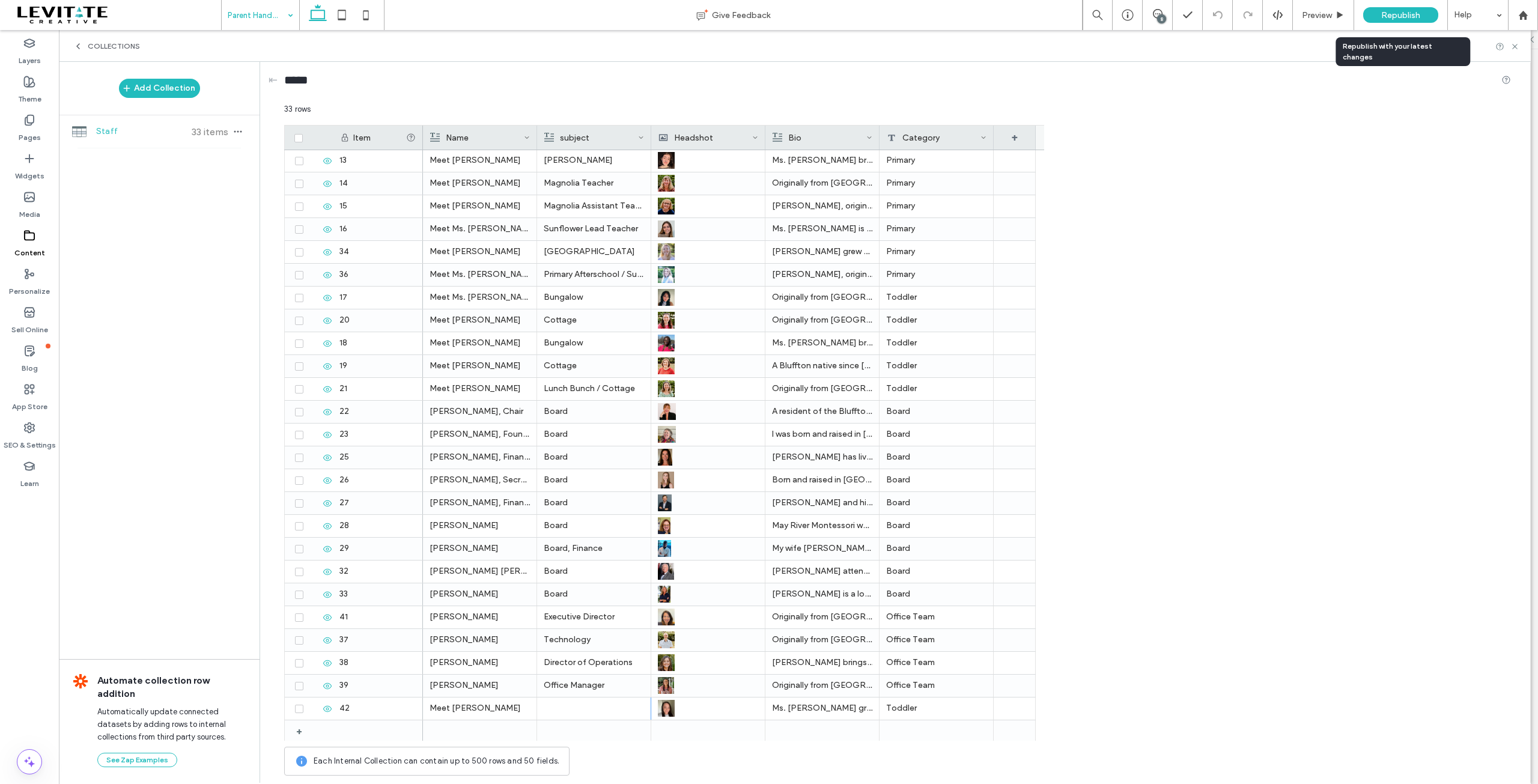
click at [1398, 15] on span "Republish" at bounding box center [1400, 16] width 39 height 10
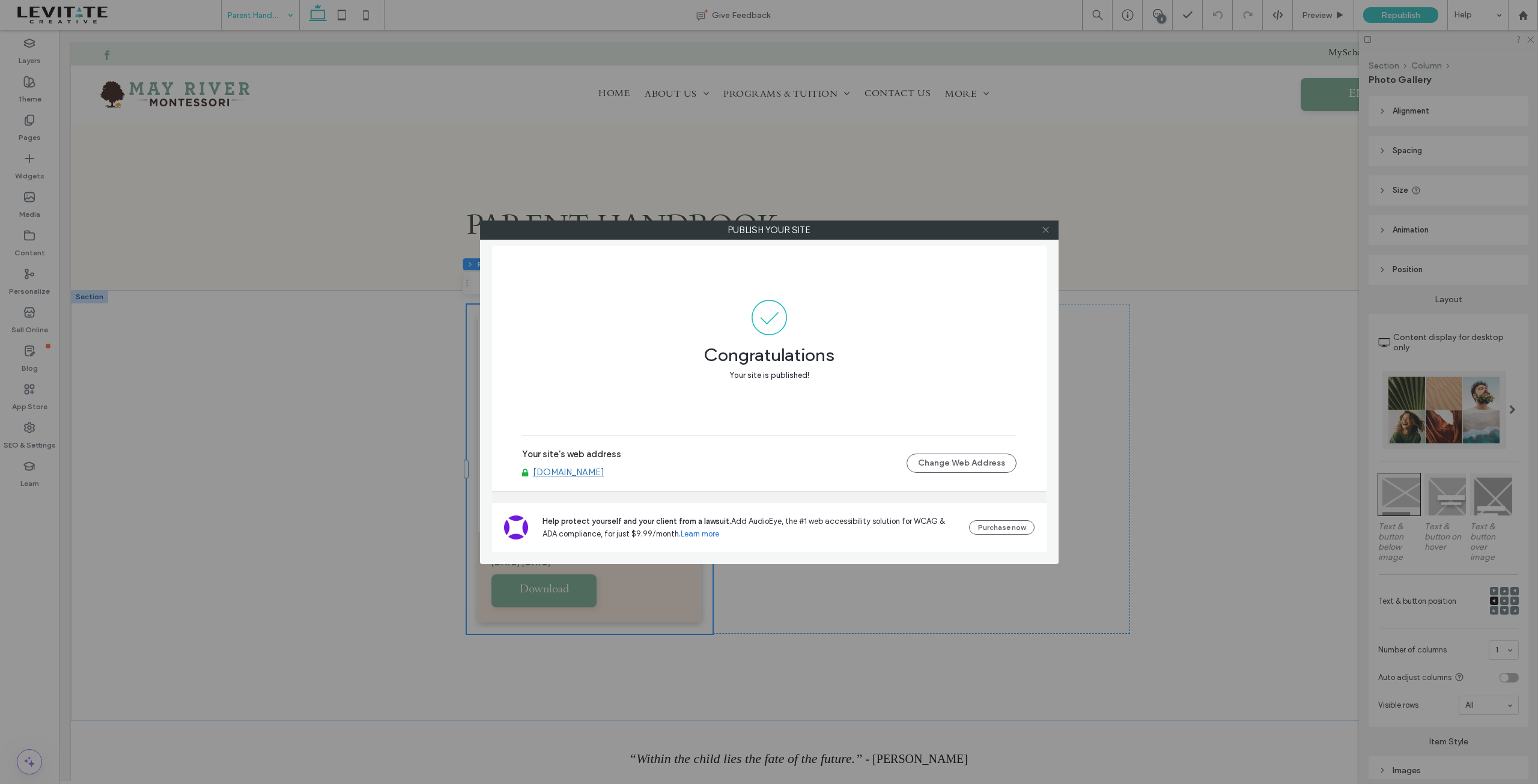
click at [1047, 229] on icon at bounding box center [1045, 230] width 9 height 9
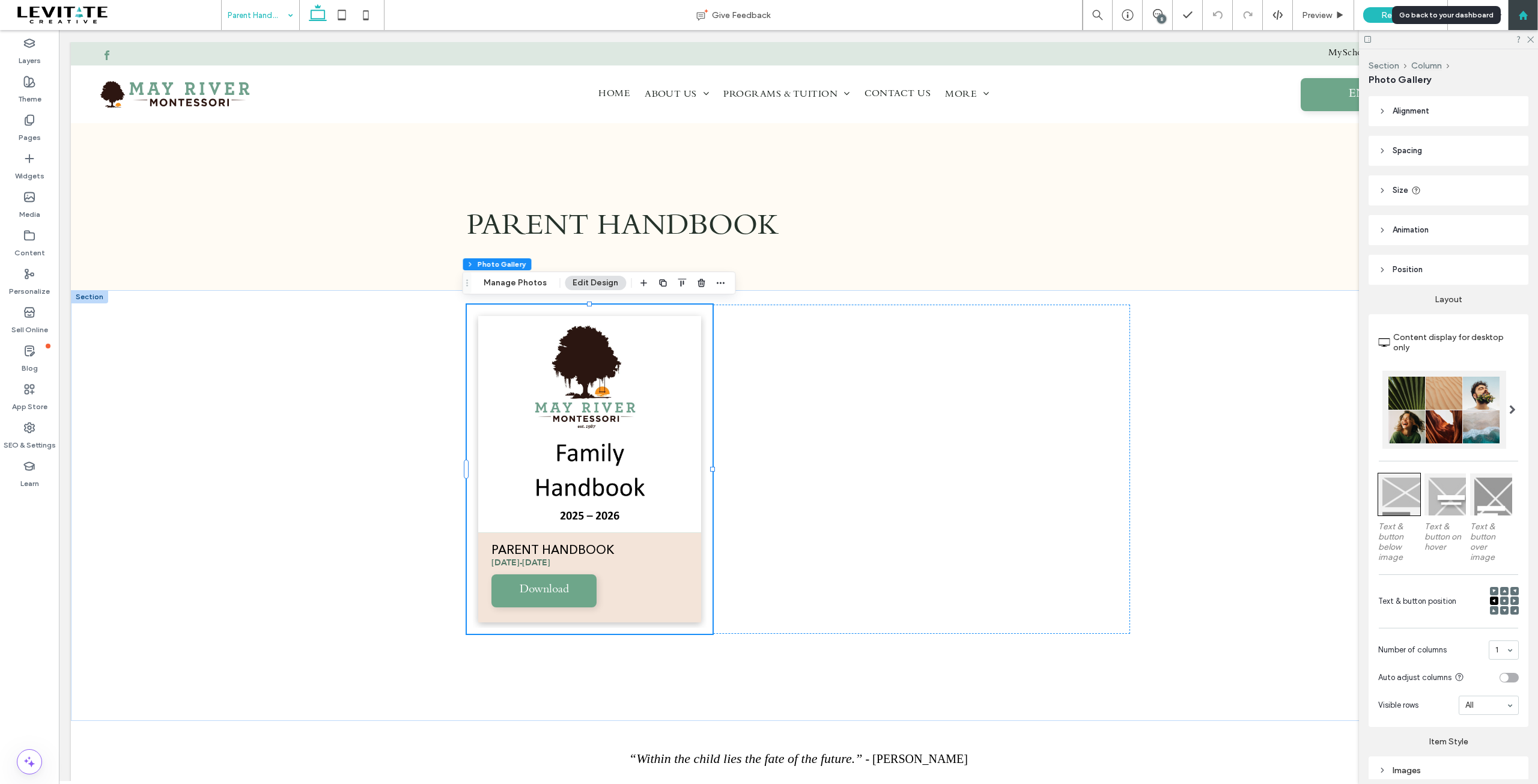
click at [1522, 14] on use at bounding box center [1523, 15] width 9 height 9
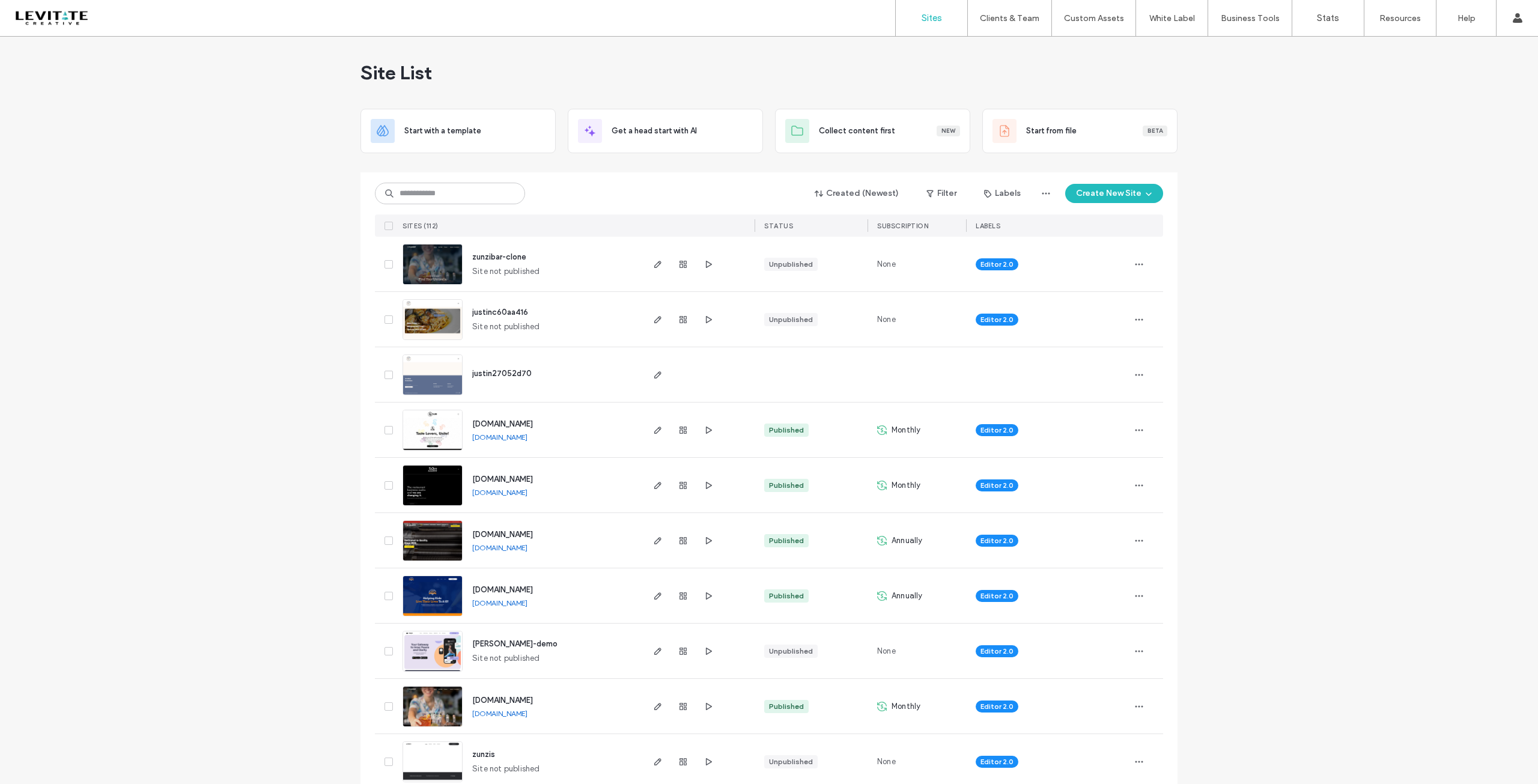
click at [472, 195] on input at bounding box center [449, 193] width 150 height 22
type input "***"
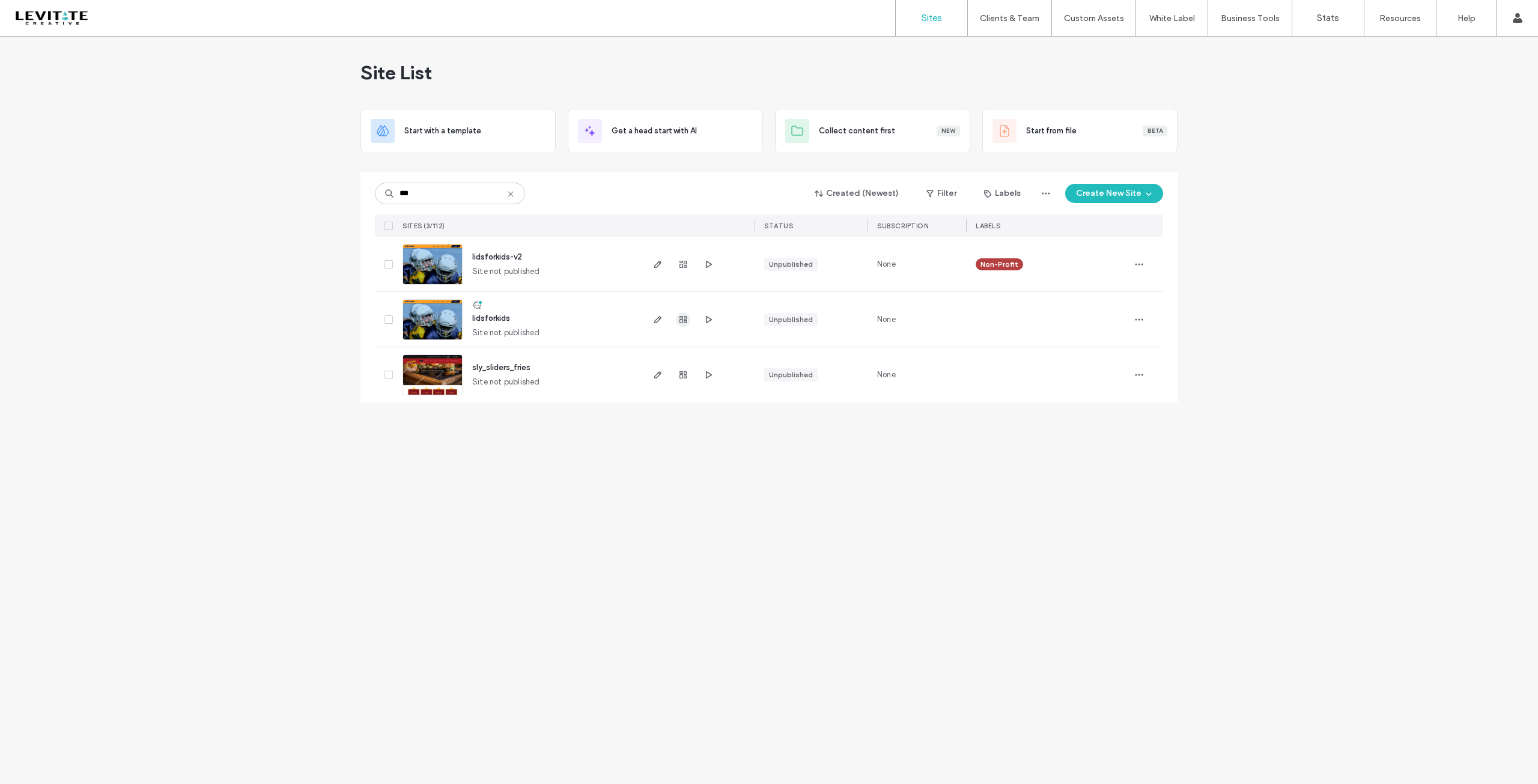
click at [684, 316] on use "button" at bounding box center [683, 319] width 7 height 7
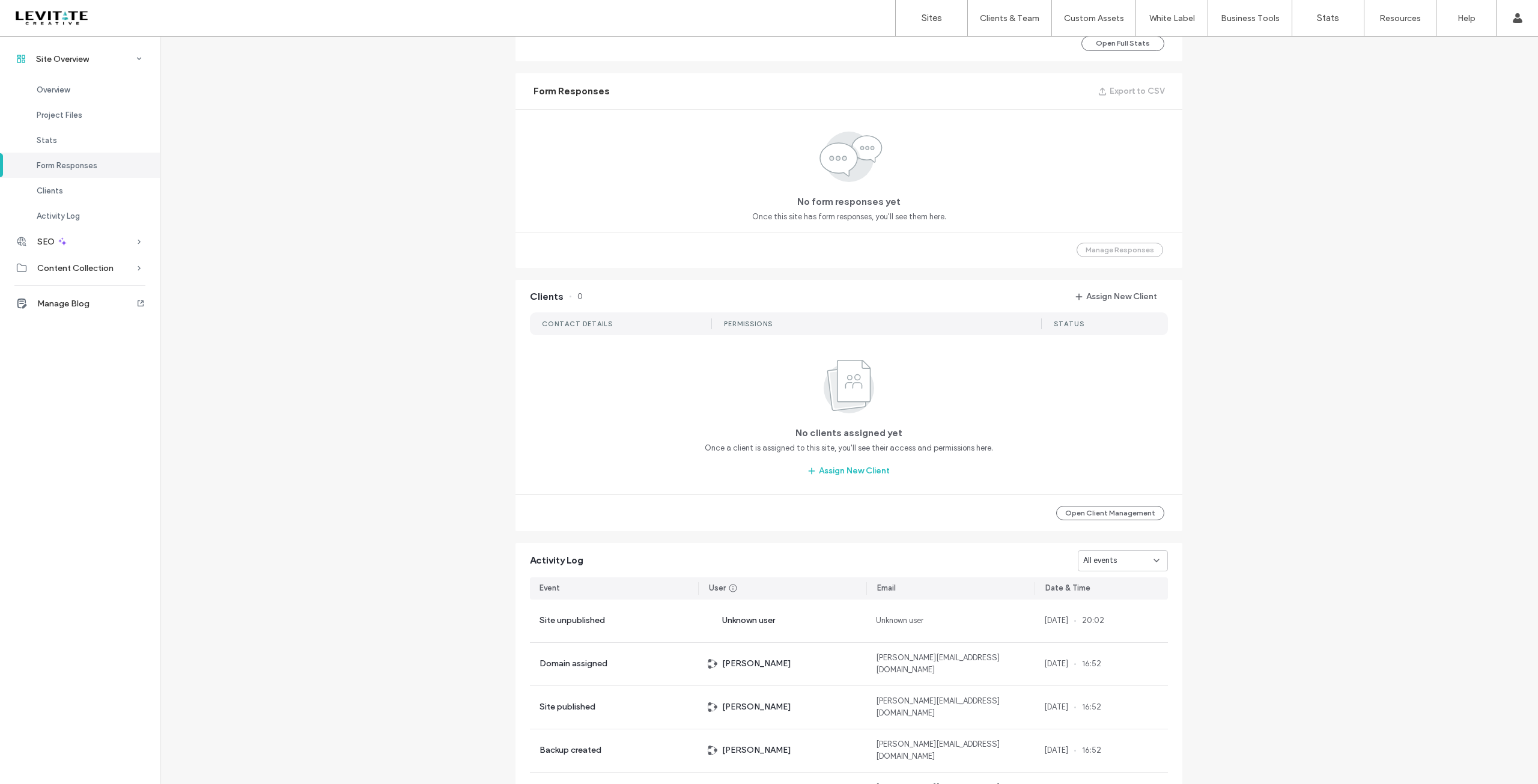
scroll to position [781, 0]
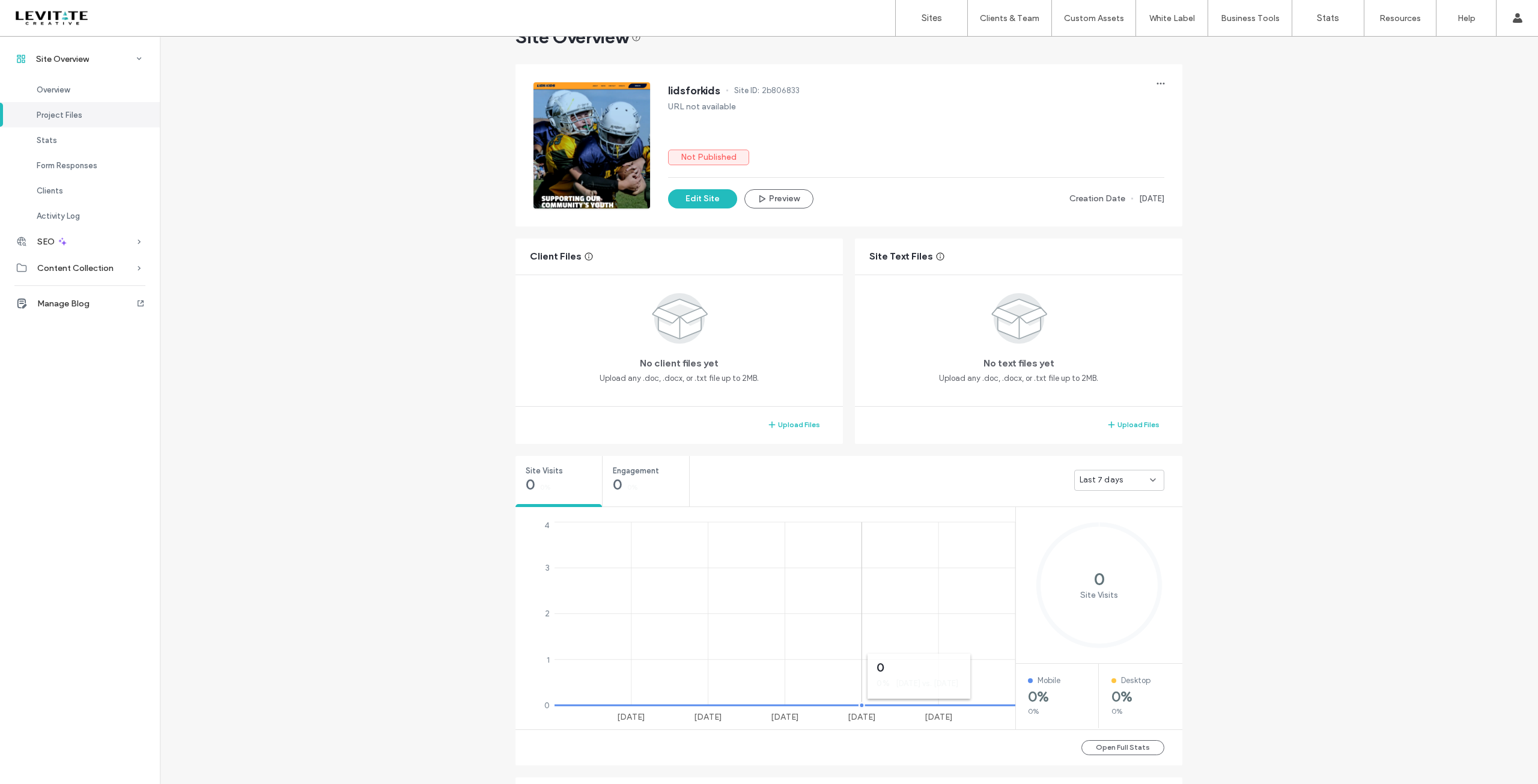
scroll to position [42, 0]
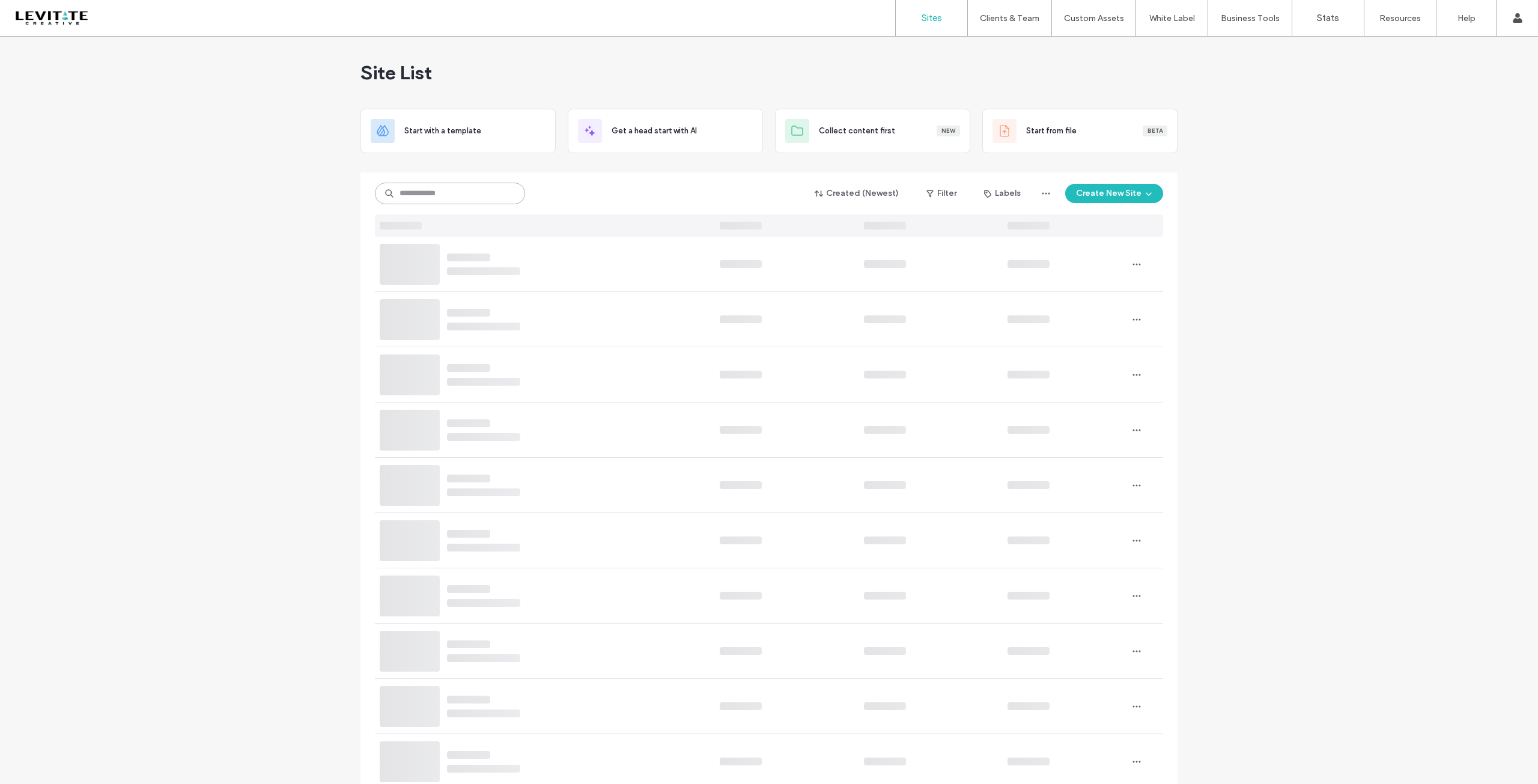
click at [470, 196] on input at bounding box center [449, 193] width 150 height 22
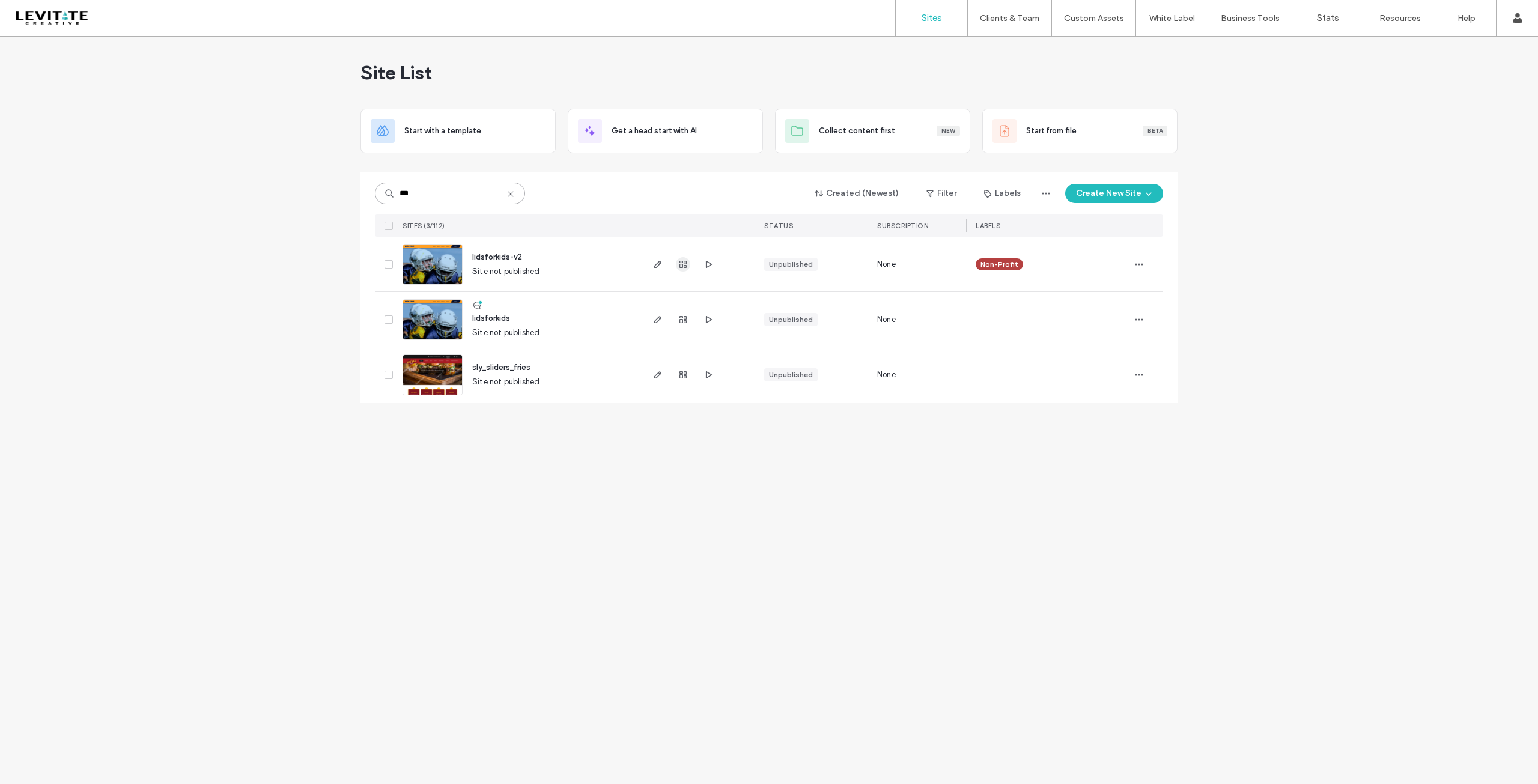
type input "***"
click at [685, 265] on icon "button" at bounding box center [683, 264] width 10 height 10
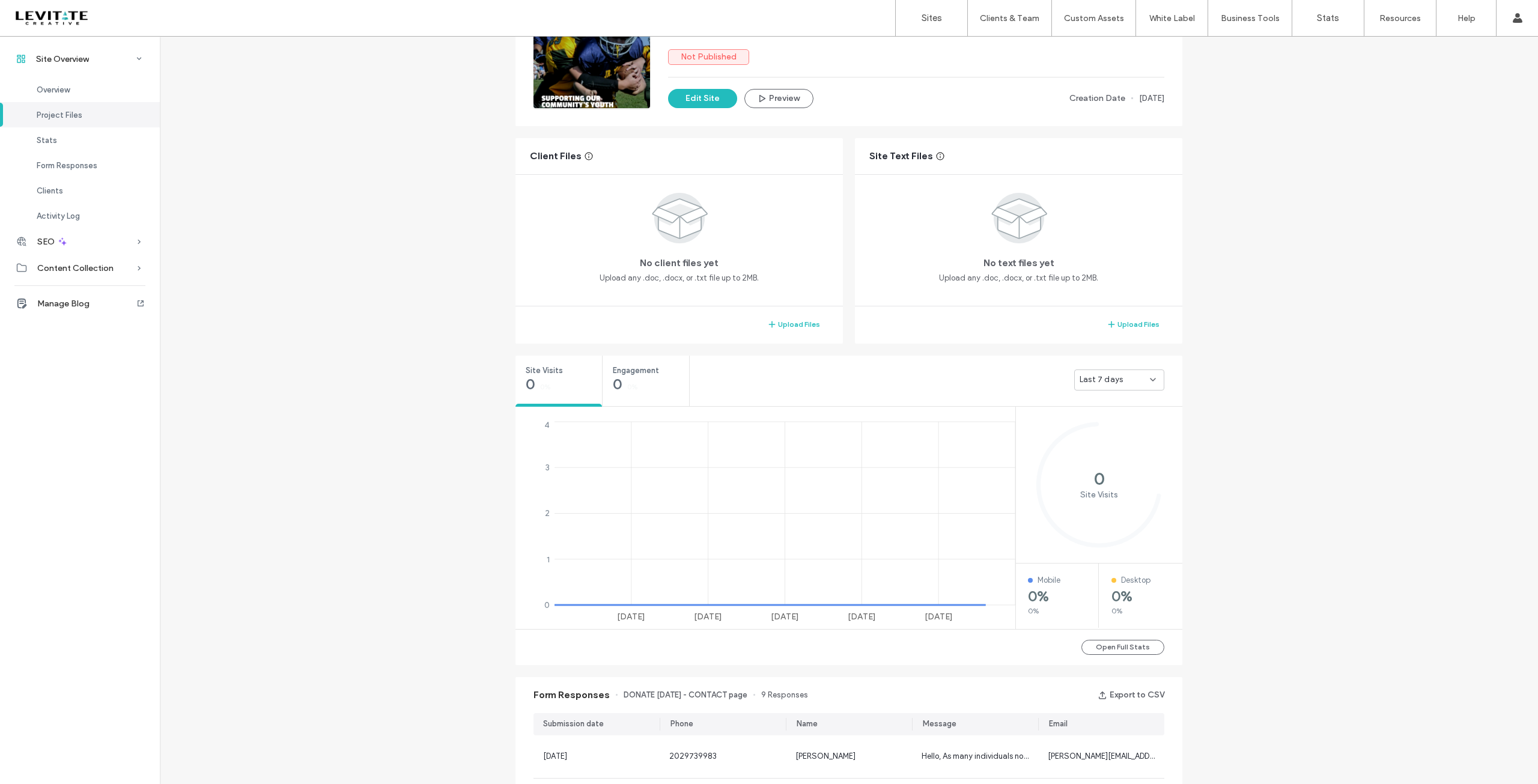
scroll to position [360, 0]
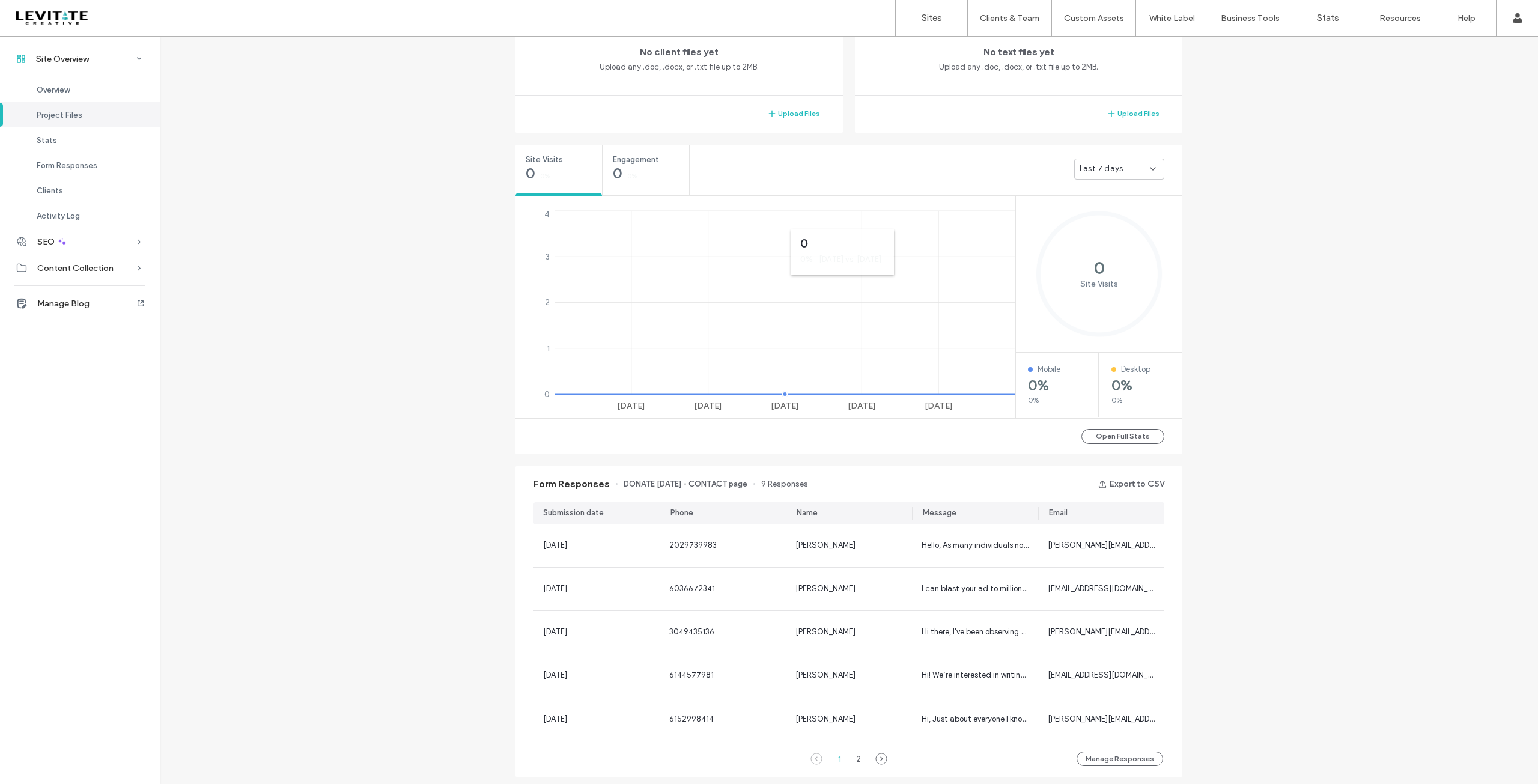
scroll to position [601, 0]
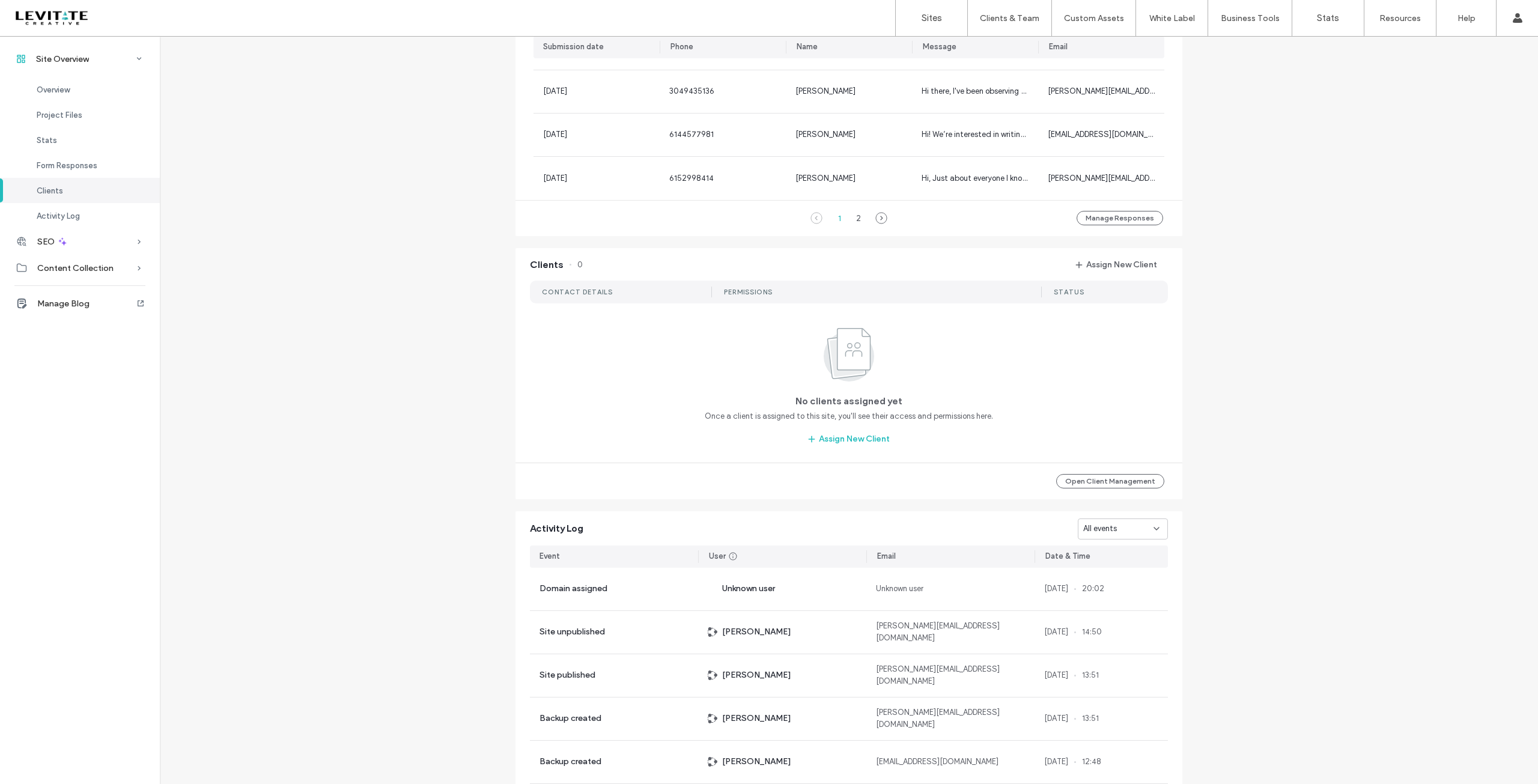
scroll to position [999, 0]
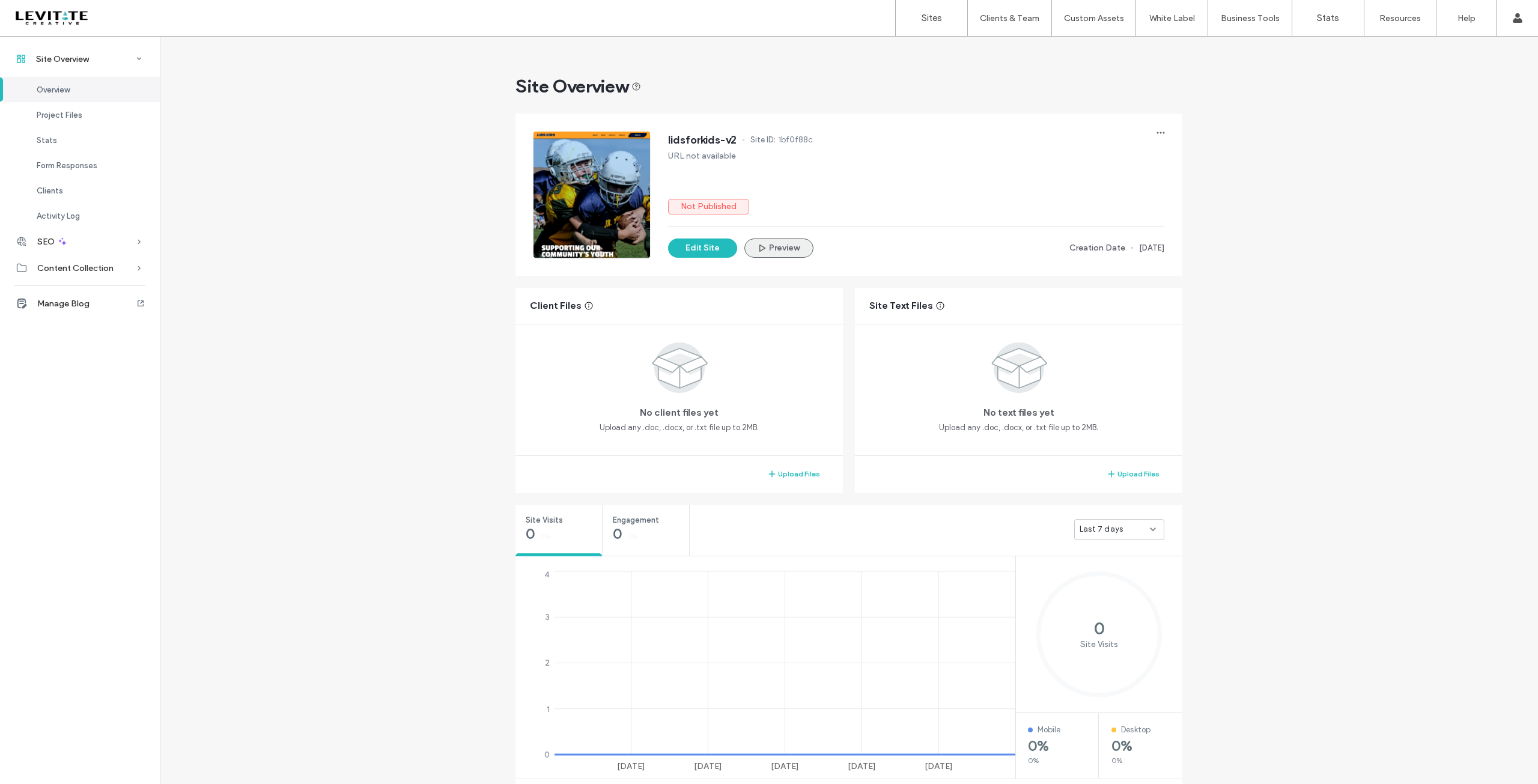
click at [771, 245] on button "Preview" at bounding box center [778, 248] width 69 height 19
click at [690, 248] on button "Edit Site" at bounding box center [702, 248] width 69 height 19
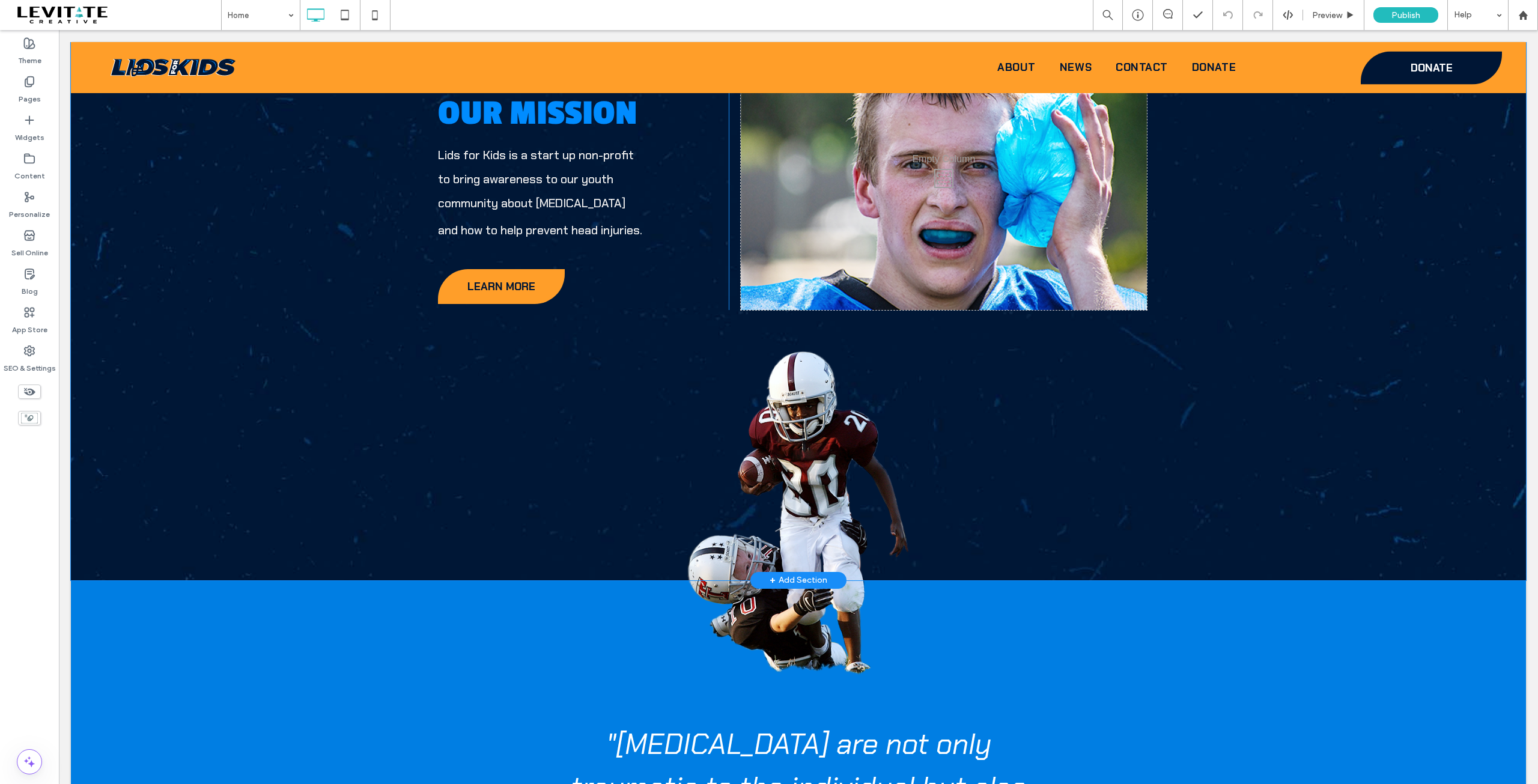
scroll to position [1381, 0]
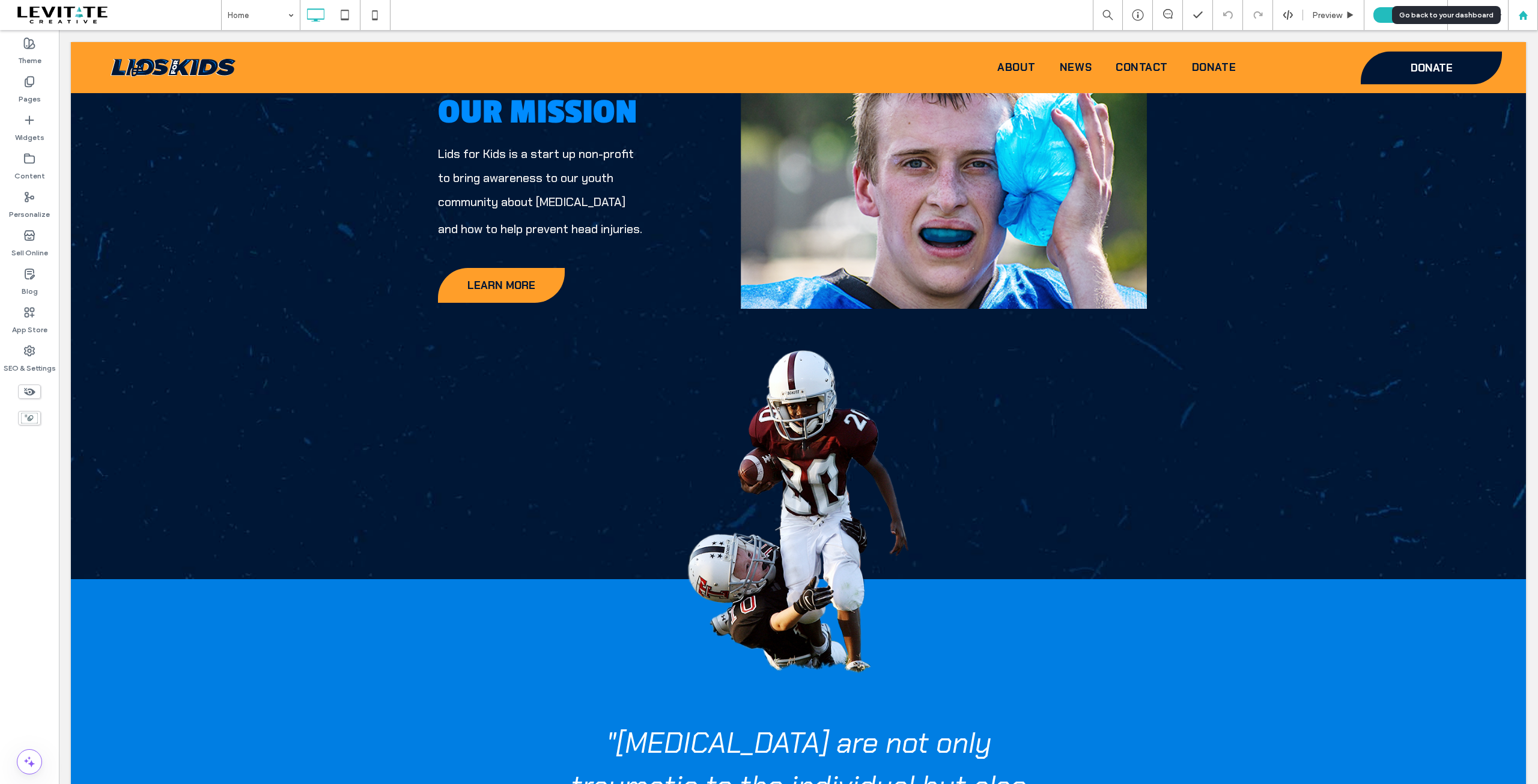
click at [1522, 12] on use at bounding box center [1523, 15] width 9 height 9
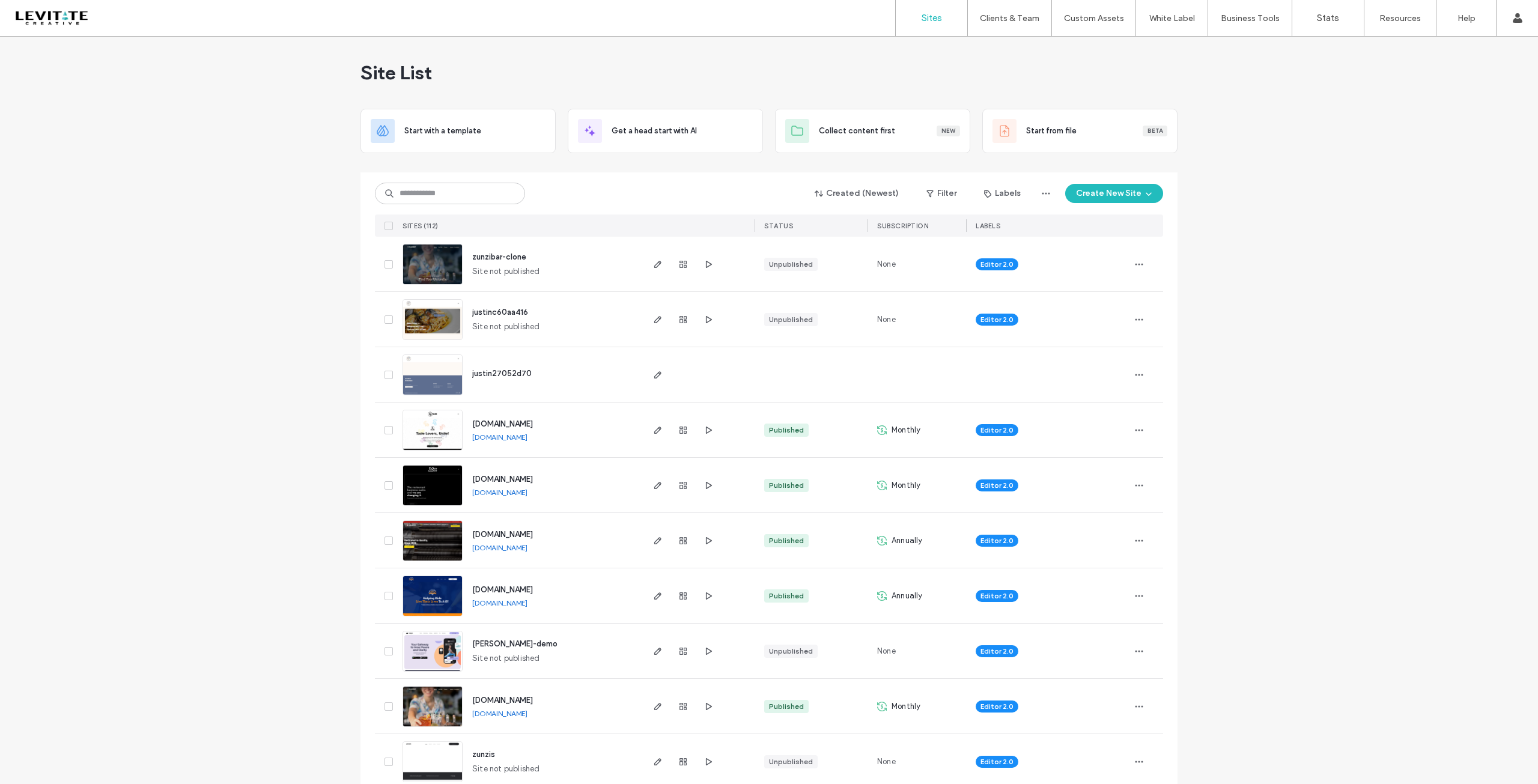
click at [926, 20] on label "Sites" at bounding box center [931, 18] width 20 height 11
click at [926, 21] on label "Sites" at bounding box center [931, 18] width 20 height 11
click at [47, 20] on div at bounding box center [77, 18] width 136 height 19
click at [422, 183] on input at bounding box center [449, 193] width 150 height 22
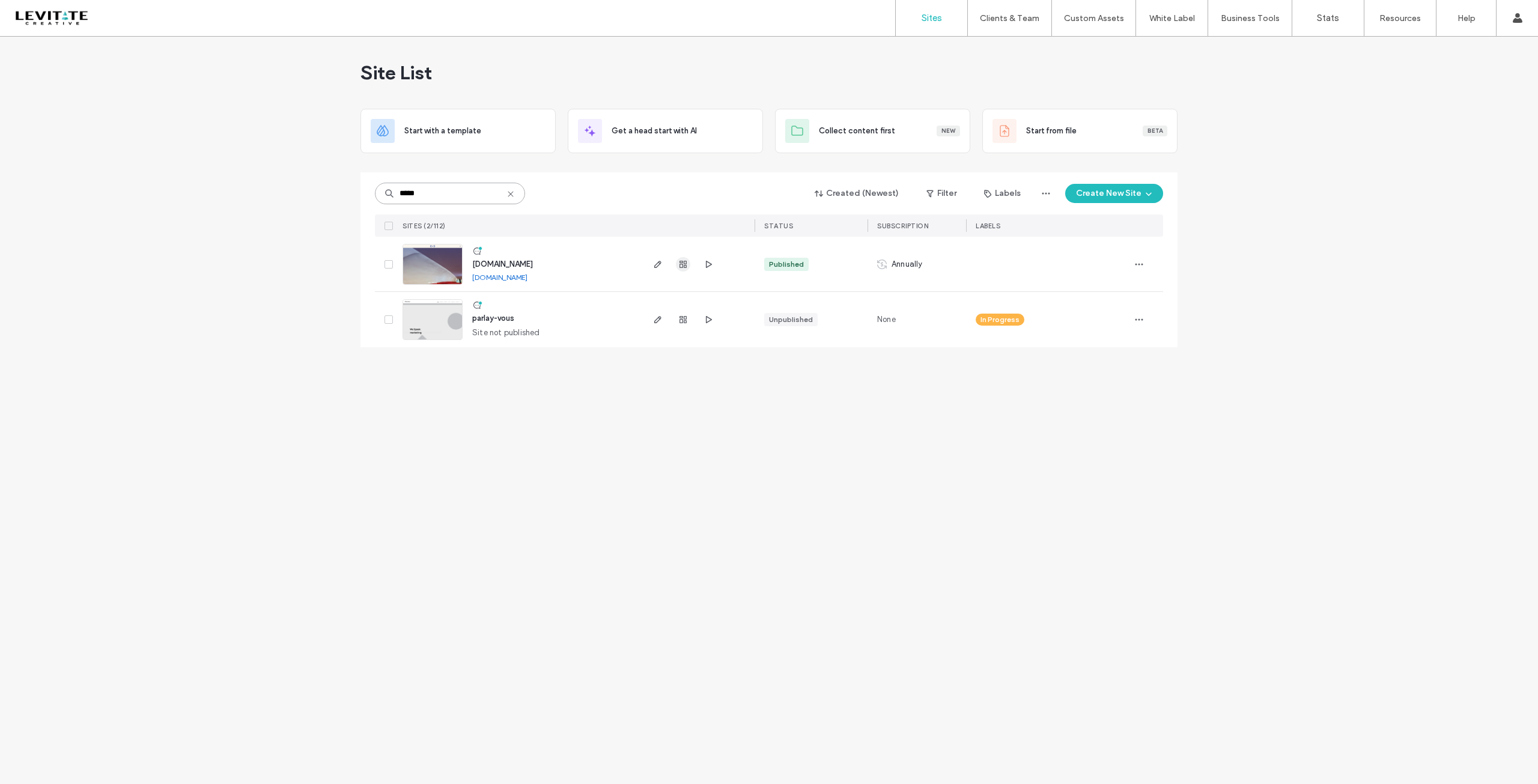
type input "*****"
click at [684, 265] on use "button" at bounding box center [683, 264] width 7 height 7
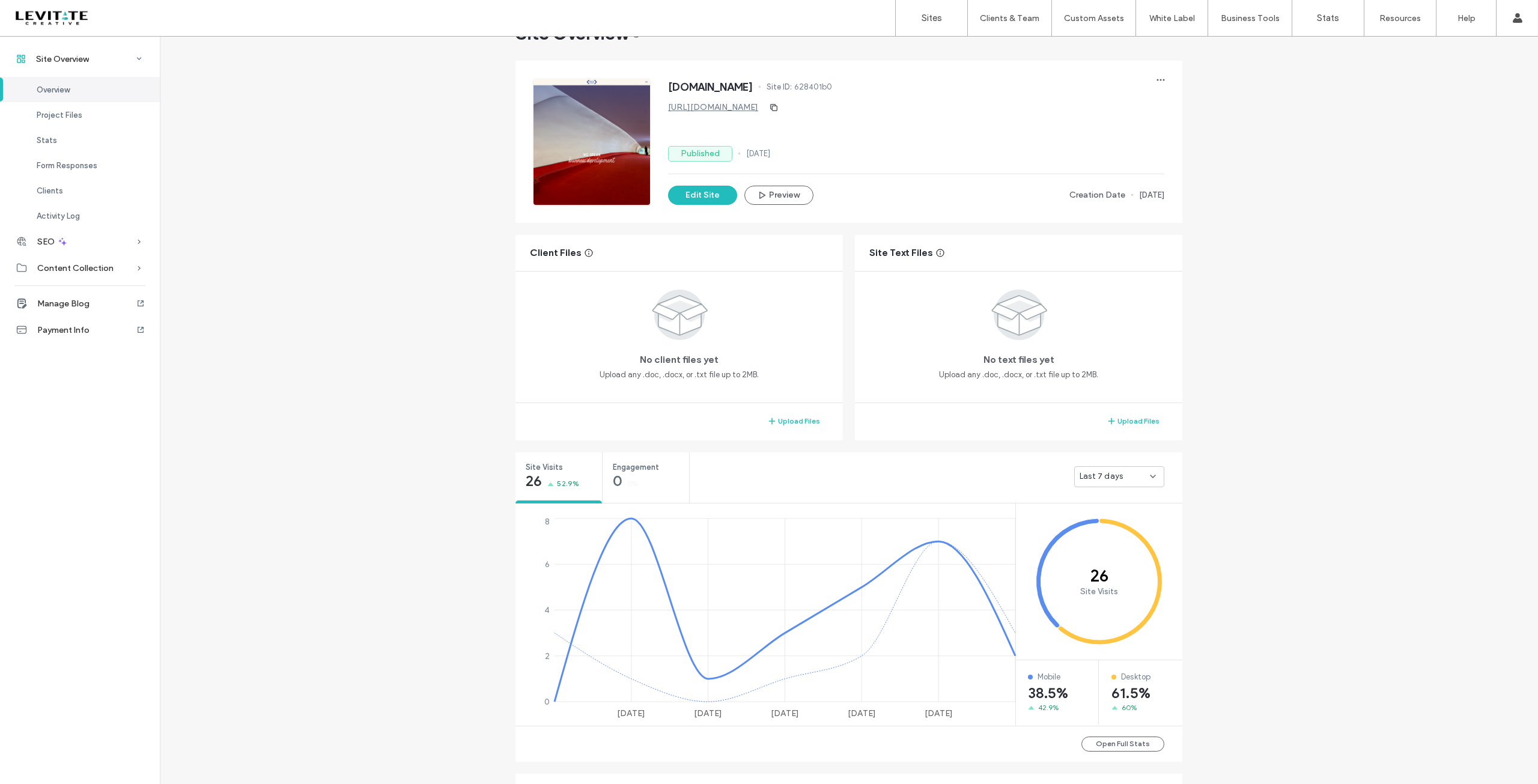
scroll to position [120, 0]
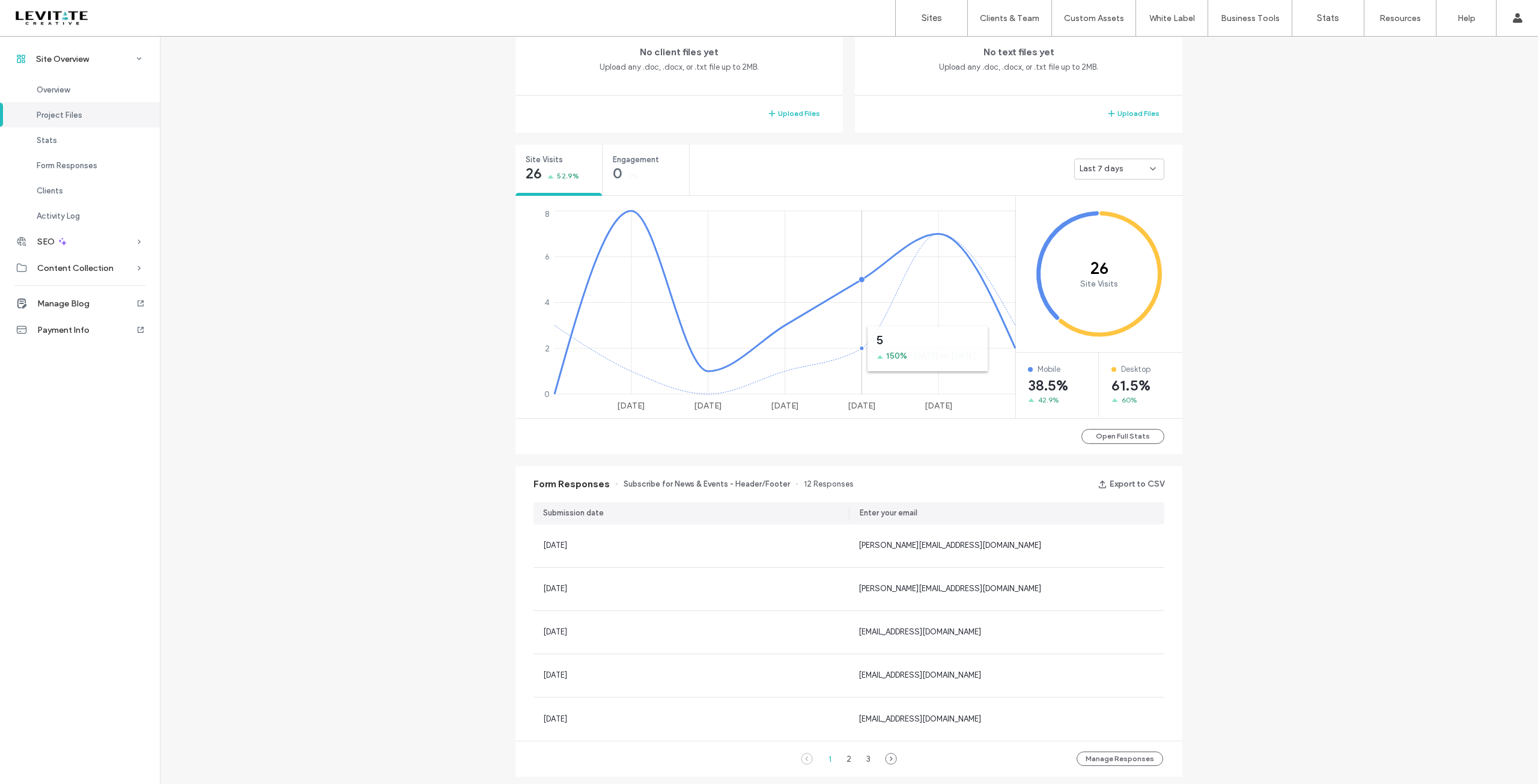
scroll to position [540, 0]
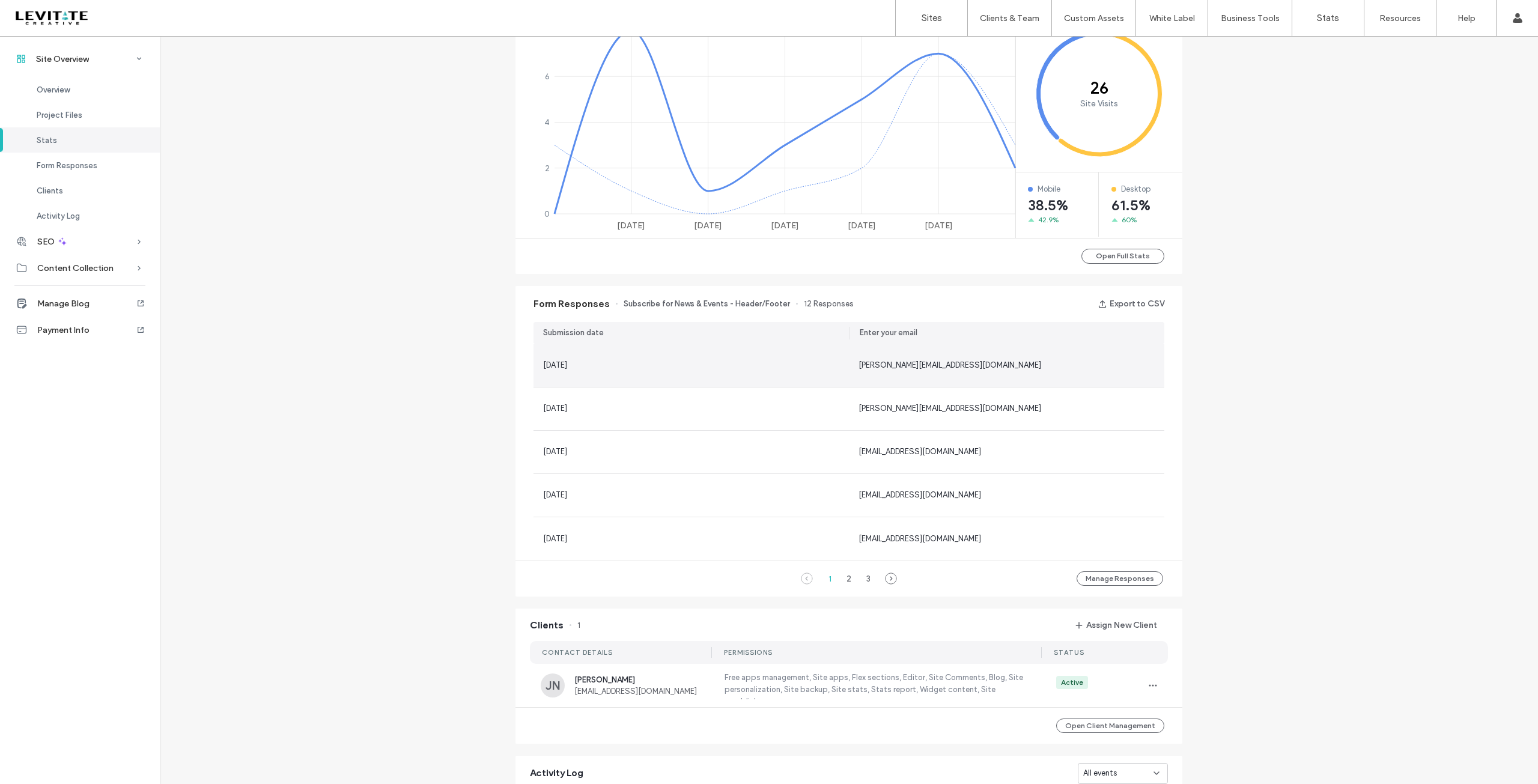
scroll to position [781, 0]
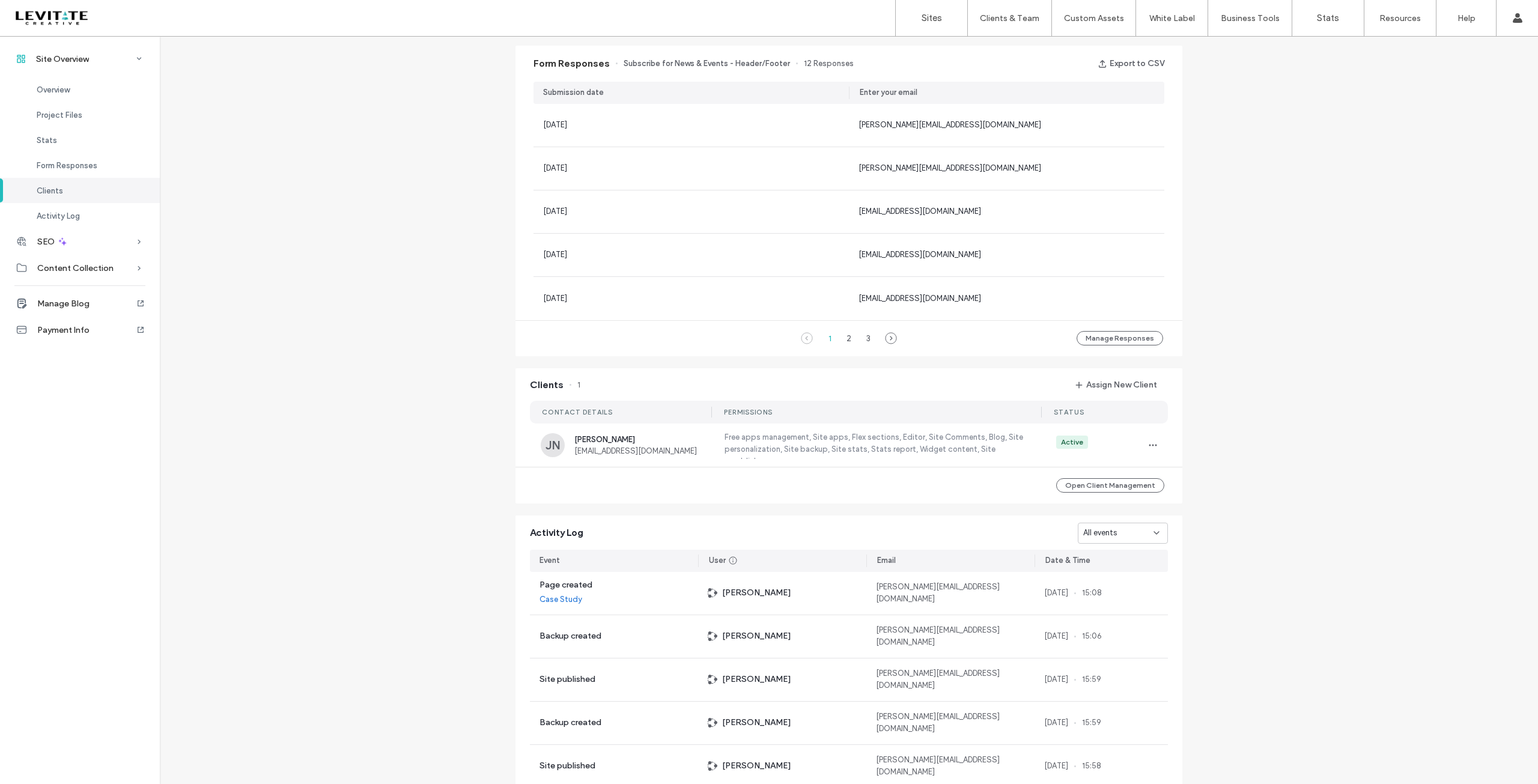
scroll to position [883, 0]
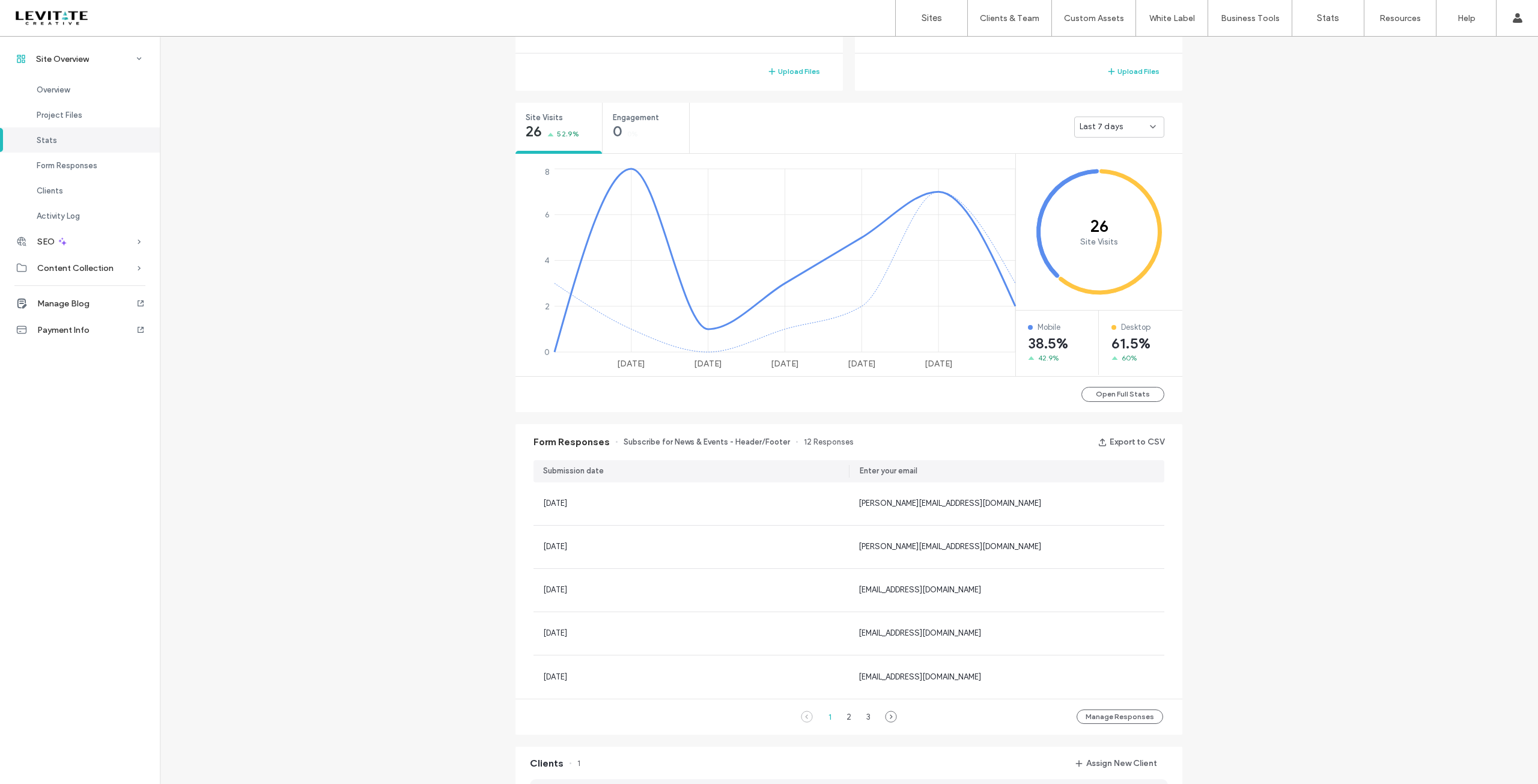
scroll to position [102, 0]
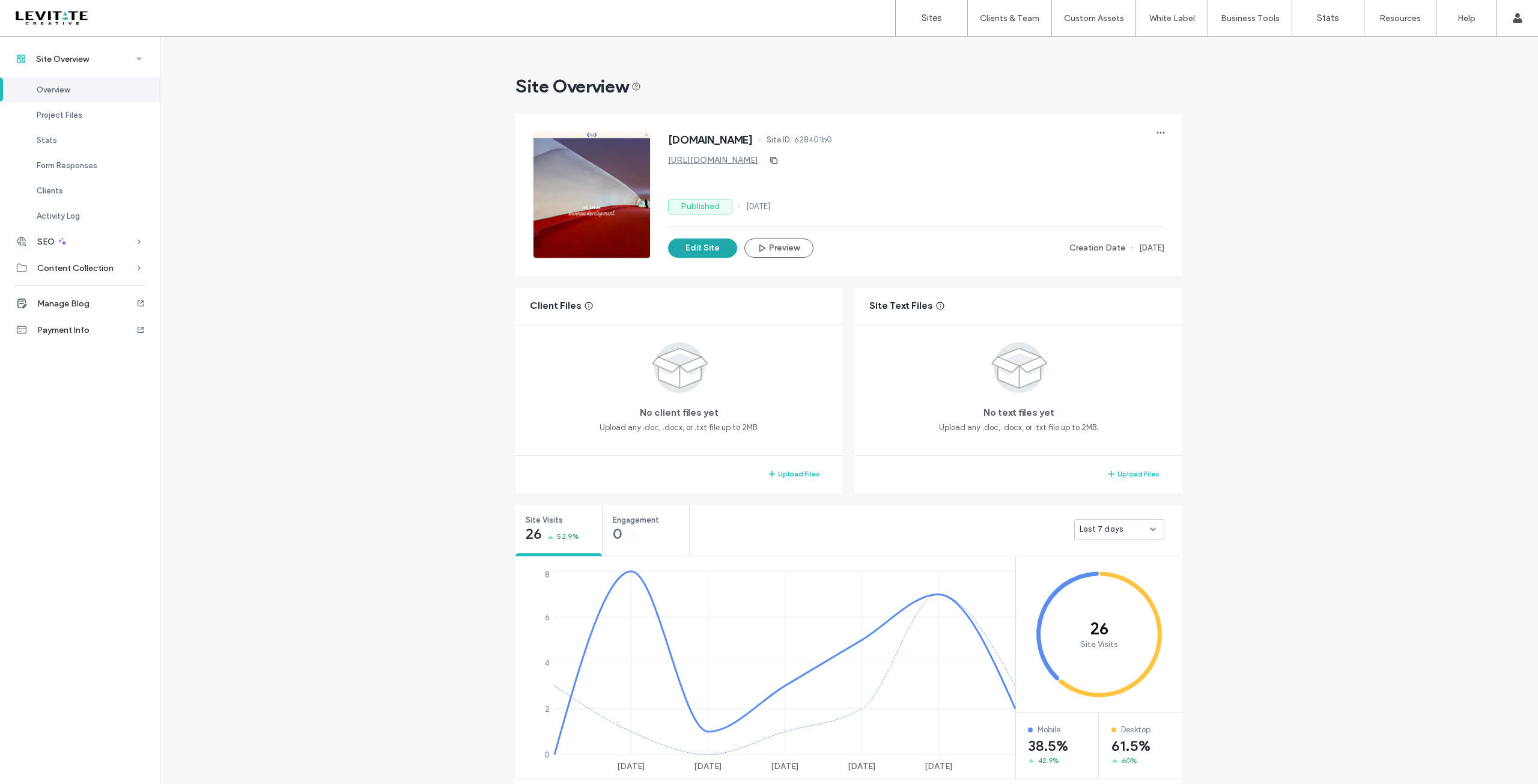
click at [695, 250] on button "Edit Site" at bounding box center [702, 248] width 69 height 19
click at [89, 329] on div "Payment Info" at bounding box center [80, 329] width 160 height 26
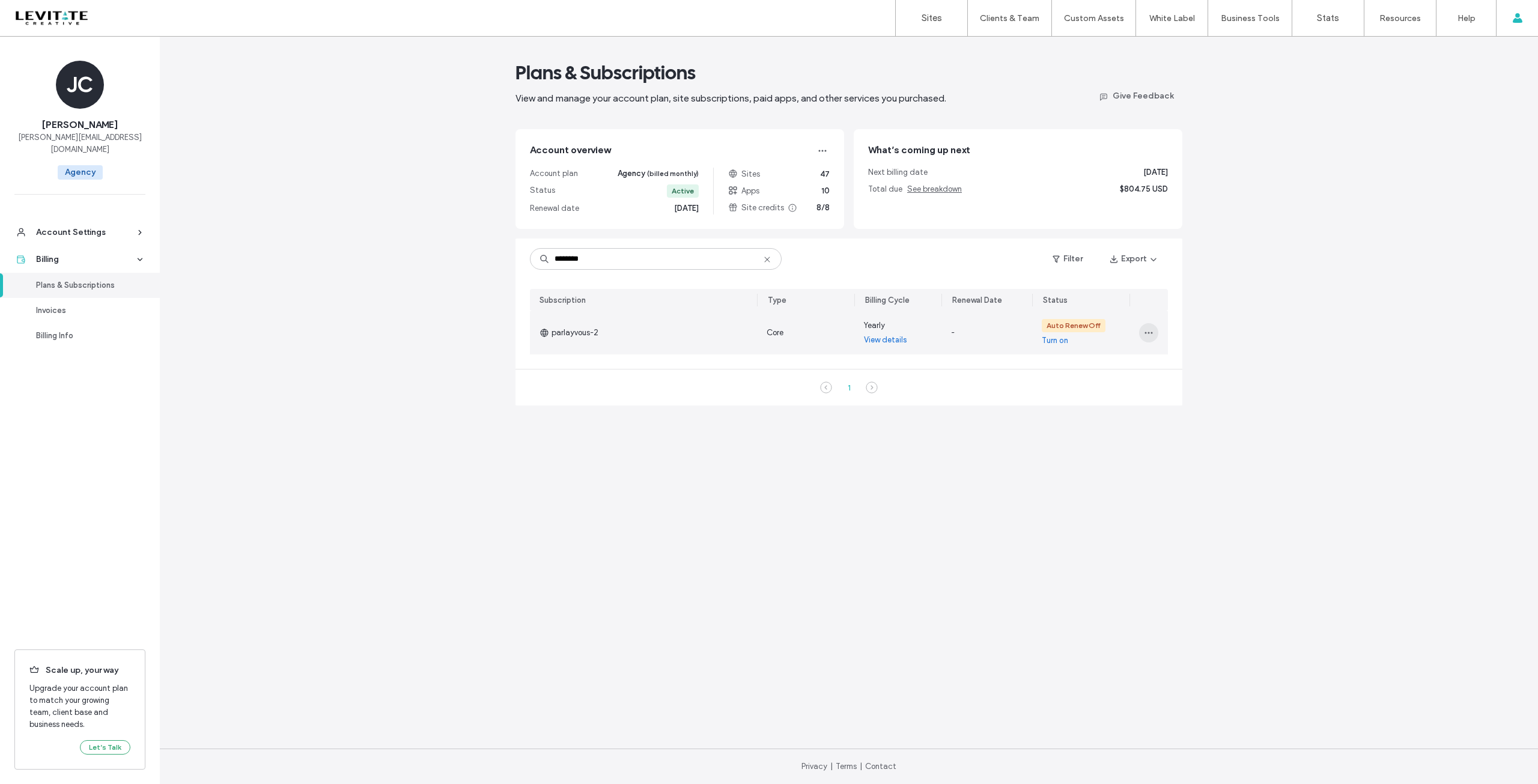
click at [1146, 336] on icon "button" at bounding box center [1148, 333] width 10 height 10
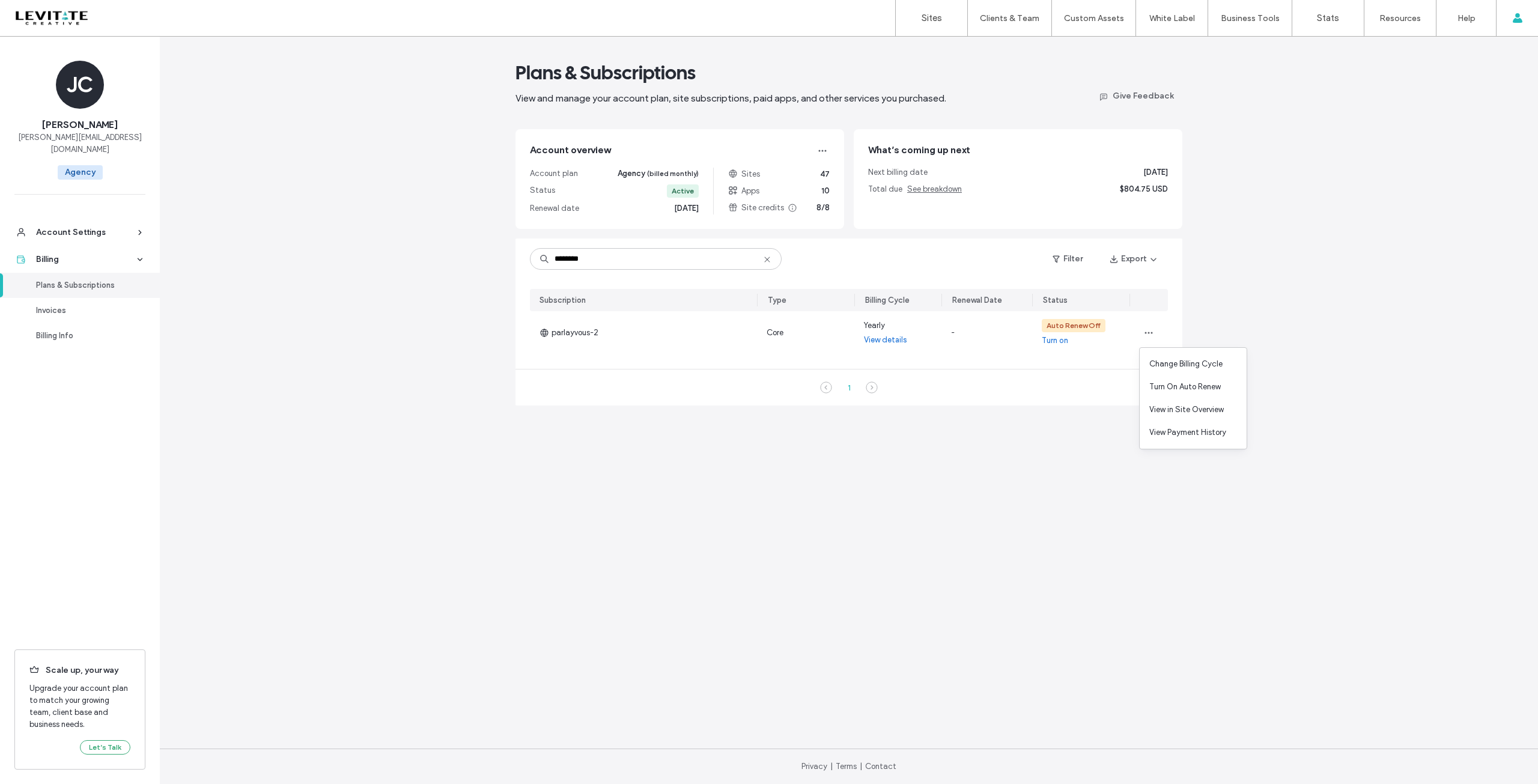
click at [1202, 305] on div "Plans & Subscriptions View and manage your account plan, site subscriptions, pa…" at bounding box center [849, 410] width 1378 height 747
